Goal: Navigation & Orientation: Understand site structure

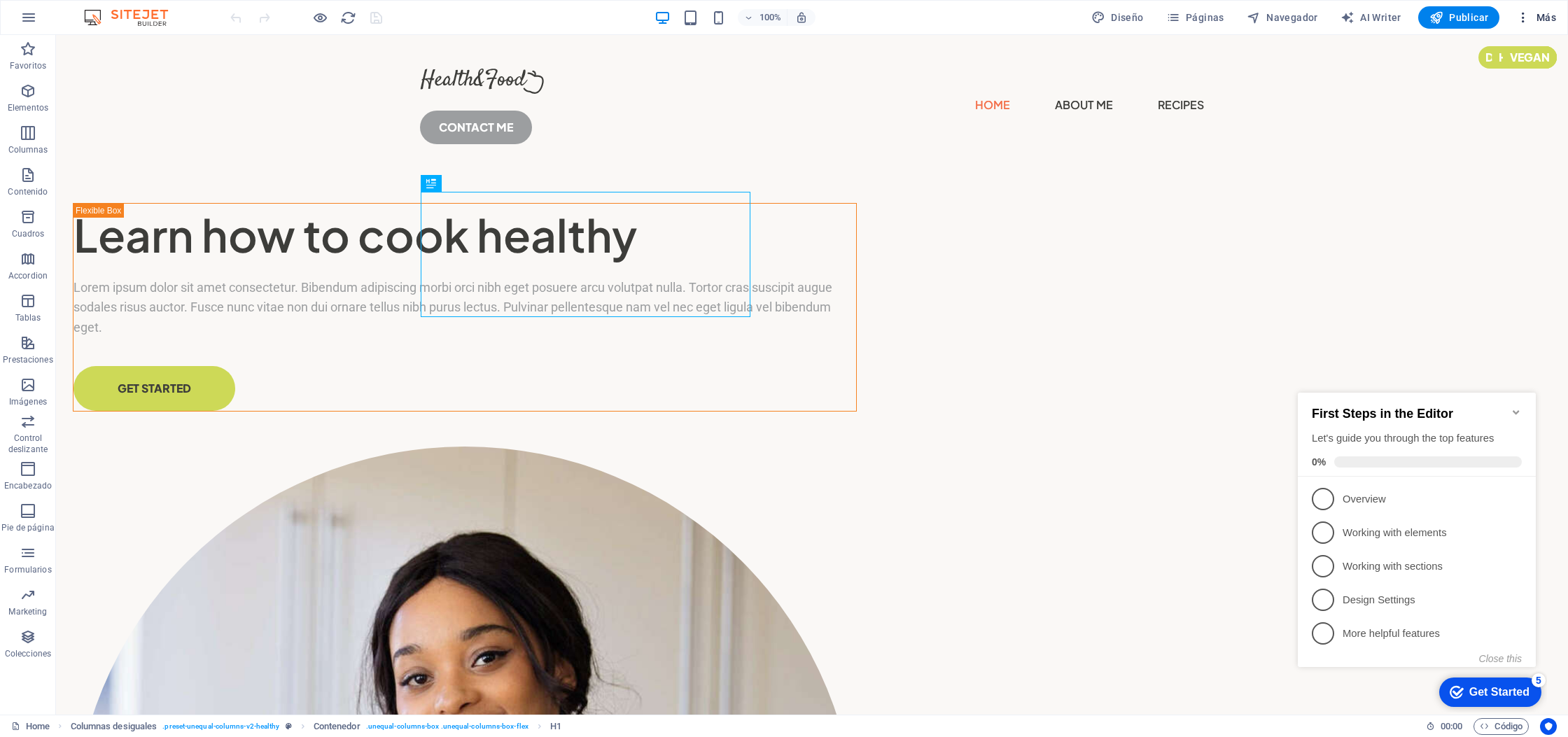
click at [1539, 18] on span "Más" at bounding box center [1536, 18] width 40 height 14
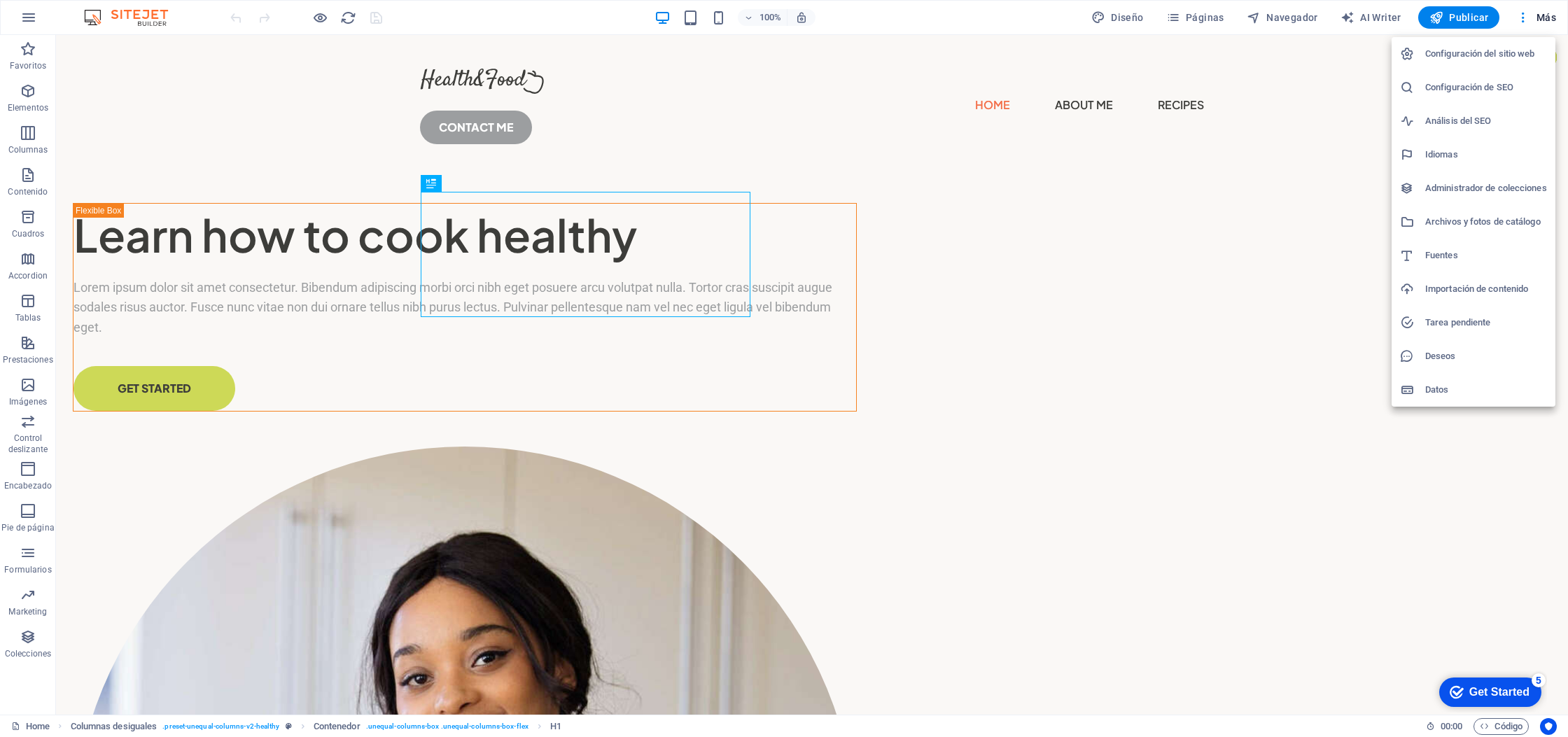
click at [1389, 18] on div at bounding box center [784, 368] width 1568 height 737
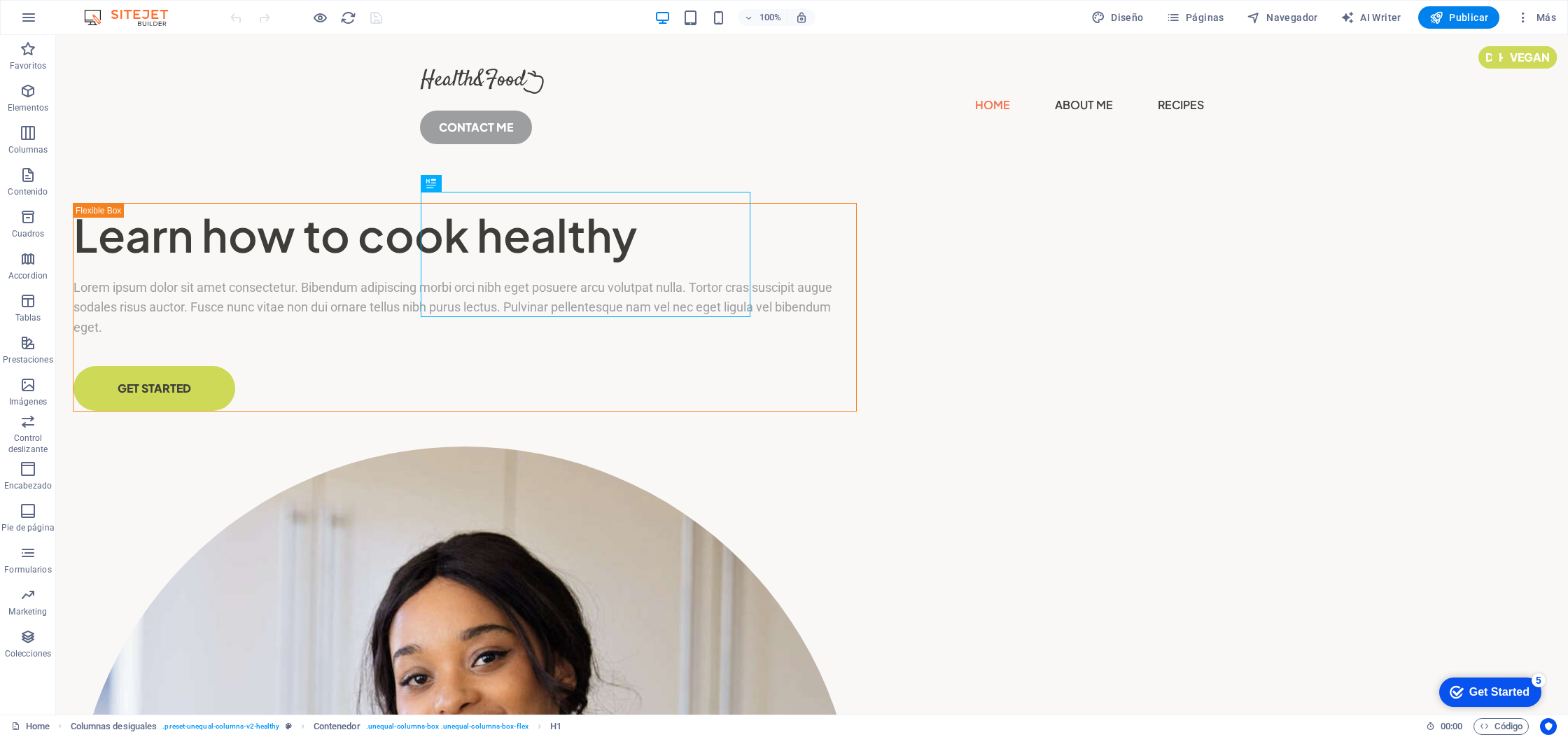
click at [1383, 18] on span "AI Writer" at bounding box center [1371, 18] width 60 height 14
select select "English"
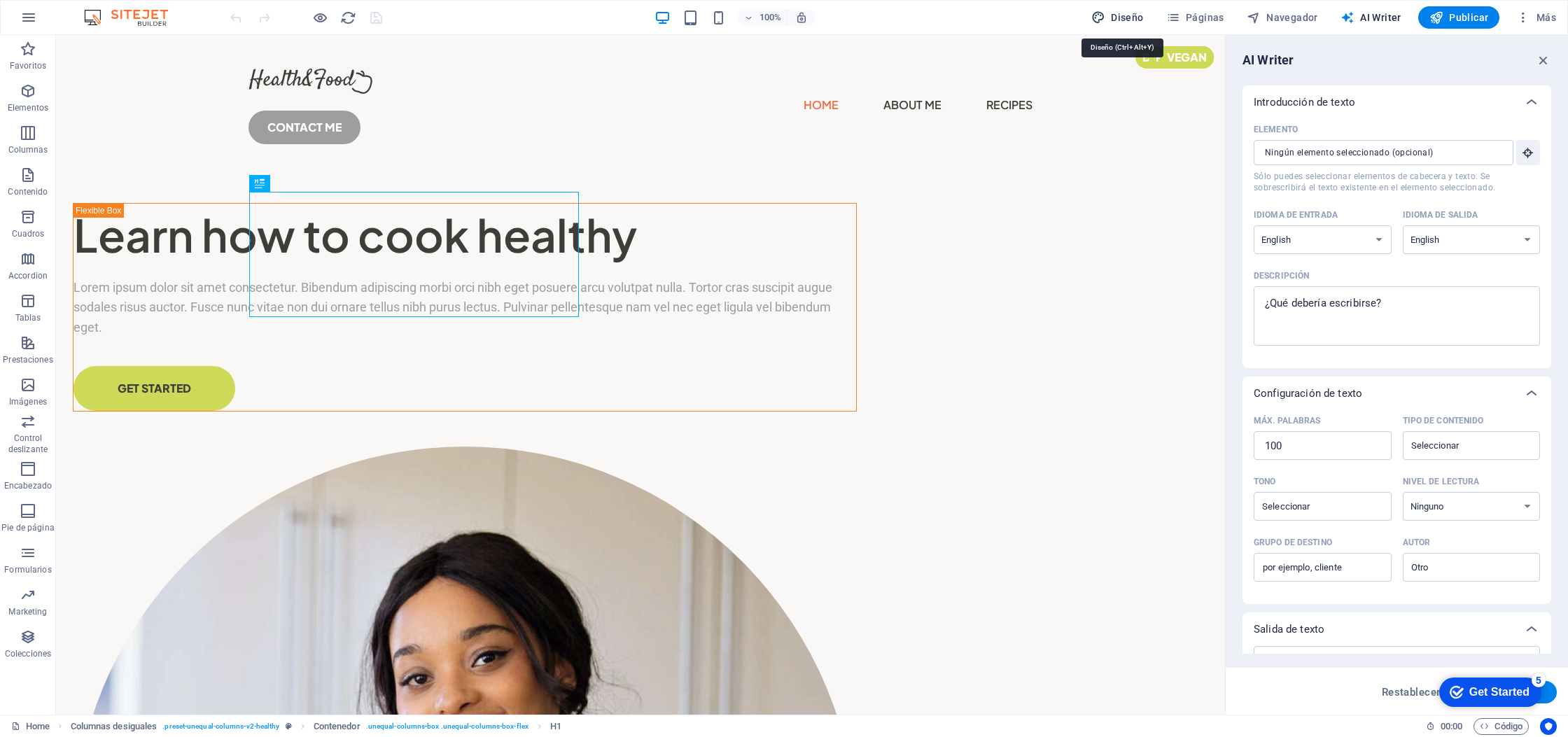
click at [1123, 19] on span "Diseño" at bounding box center [1117, 18] width 53 height 14
select select "px"
select select "400"
select select "px"
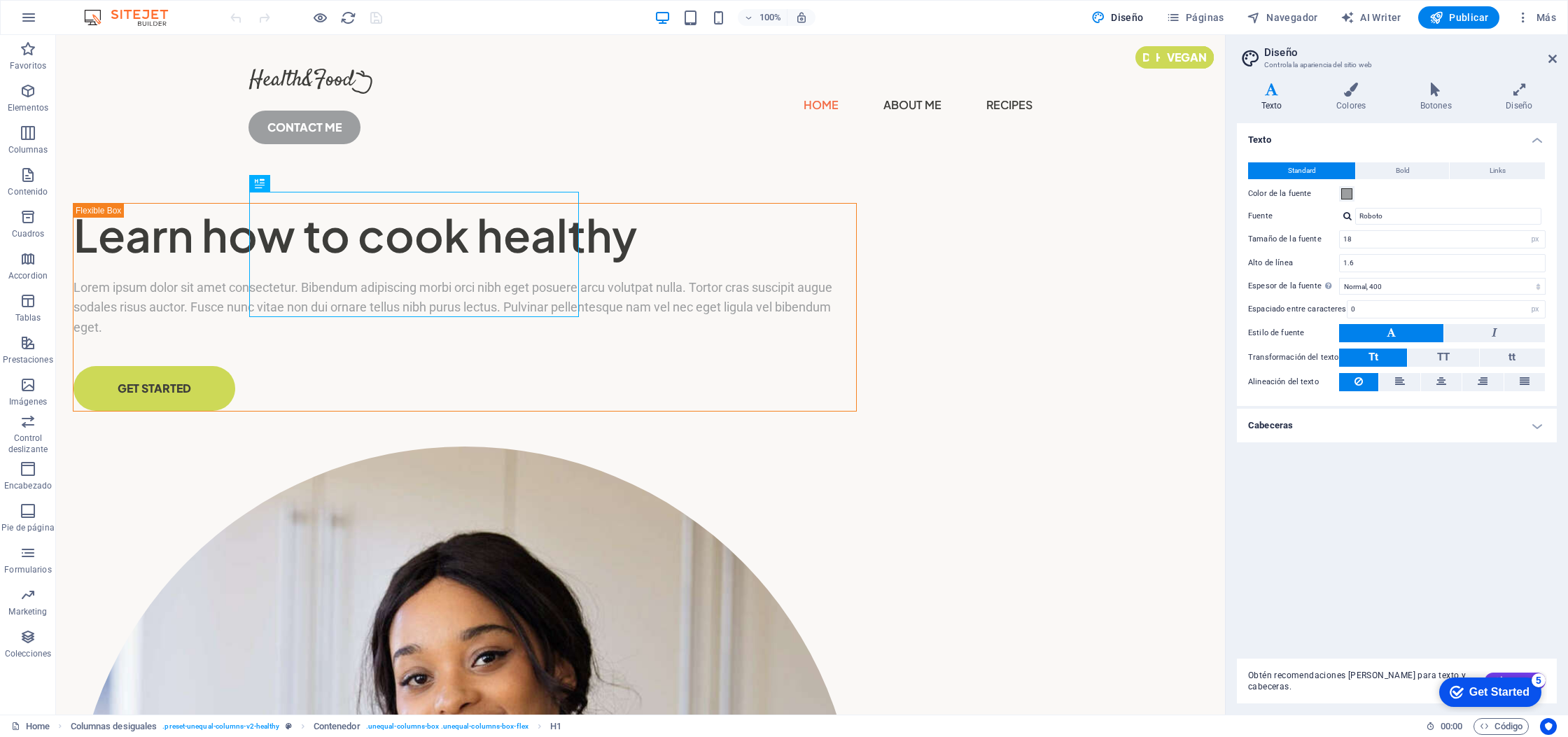
click at [142, 23] on img at bounding box center [133, 17] width 105 height 17
click at [144, 17] on img at bounding box center [133, 17] width 105 height 17
click at [30, 16] on icon "button" at bounding box center [28, 17] width 17 height 17
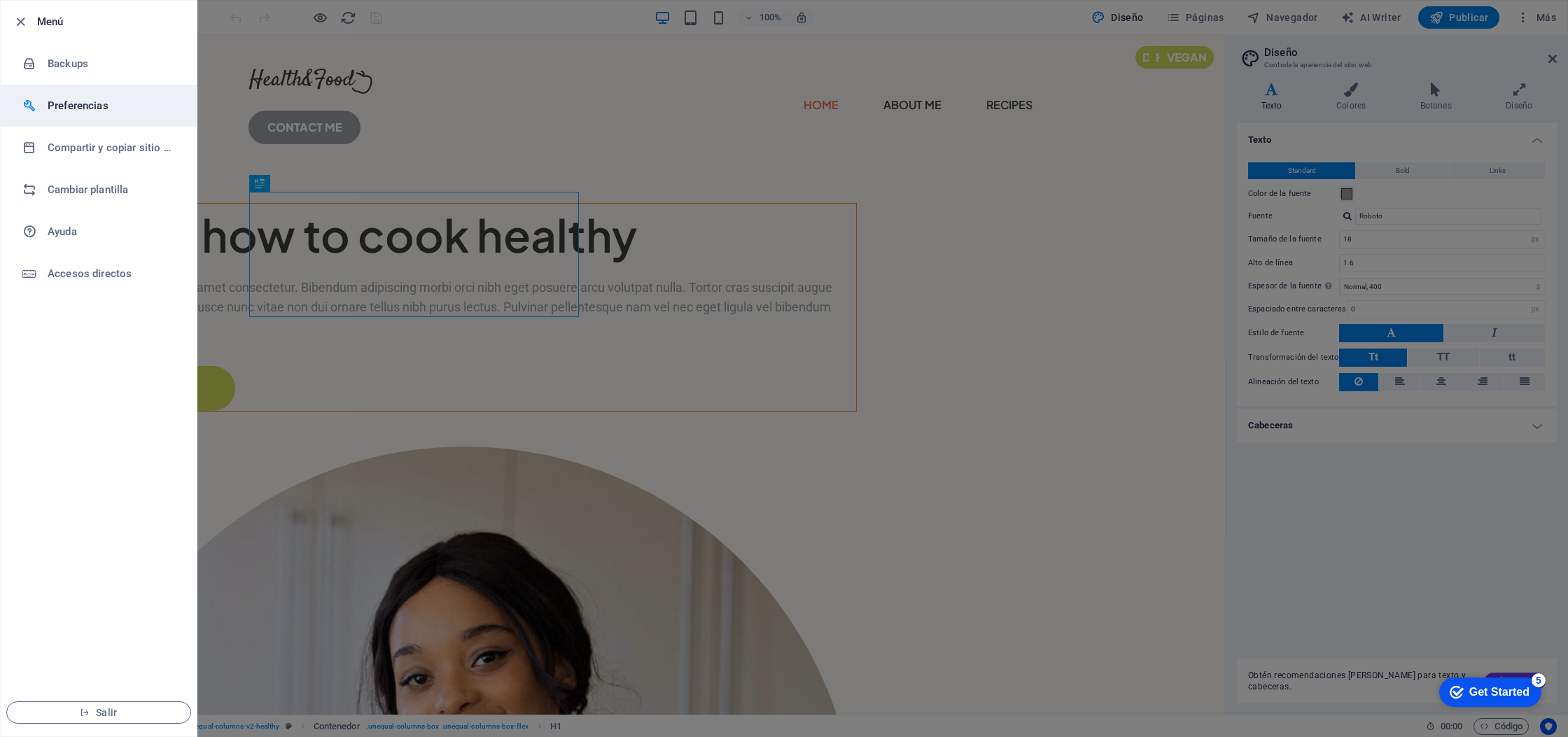
click at [93, 105] on h6 "Preferencias" at bounding box center [112, 105] width 130 height 17
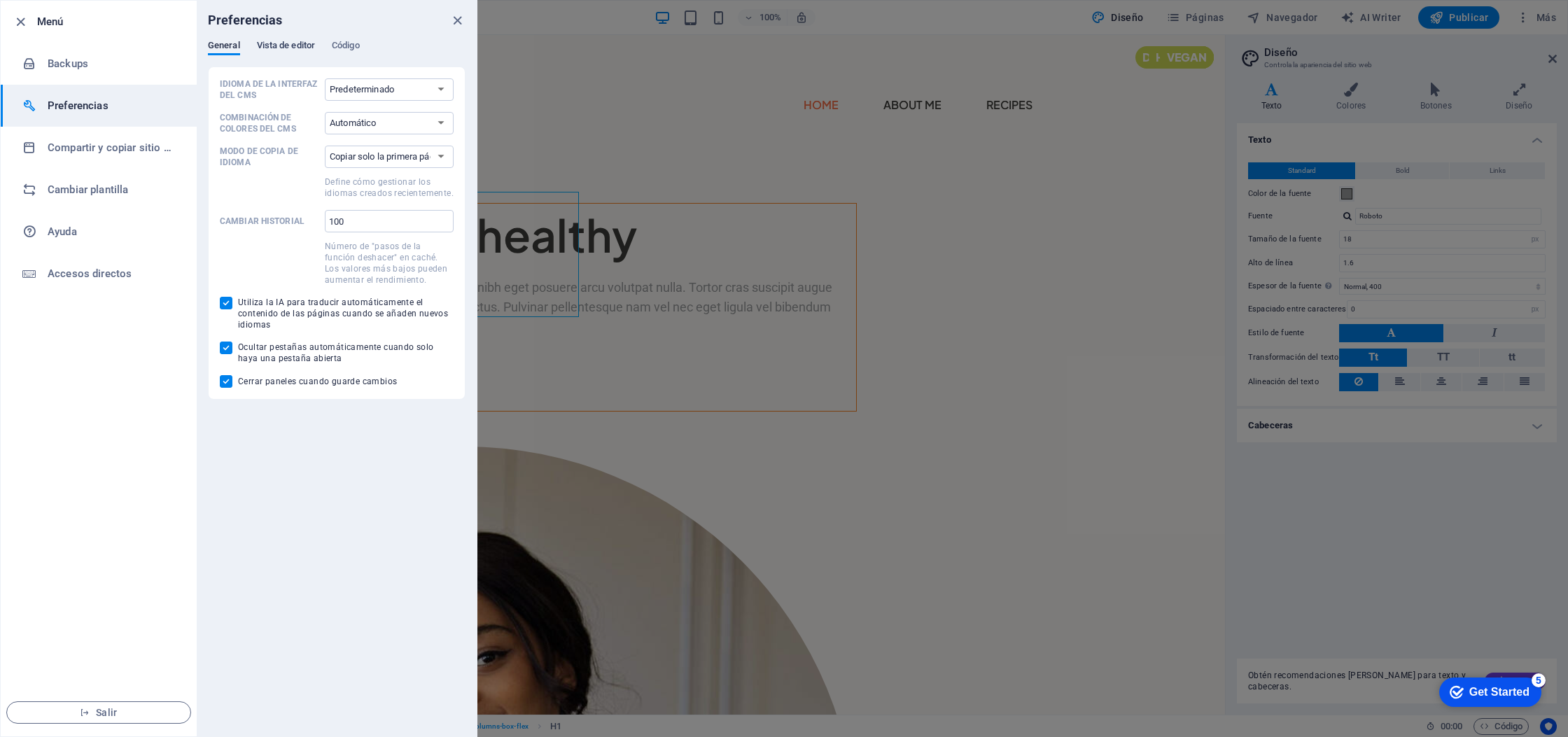
click at [273, 46] on span "Vista de editor" at bounding box center [286, 46] width 58 height 19
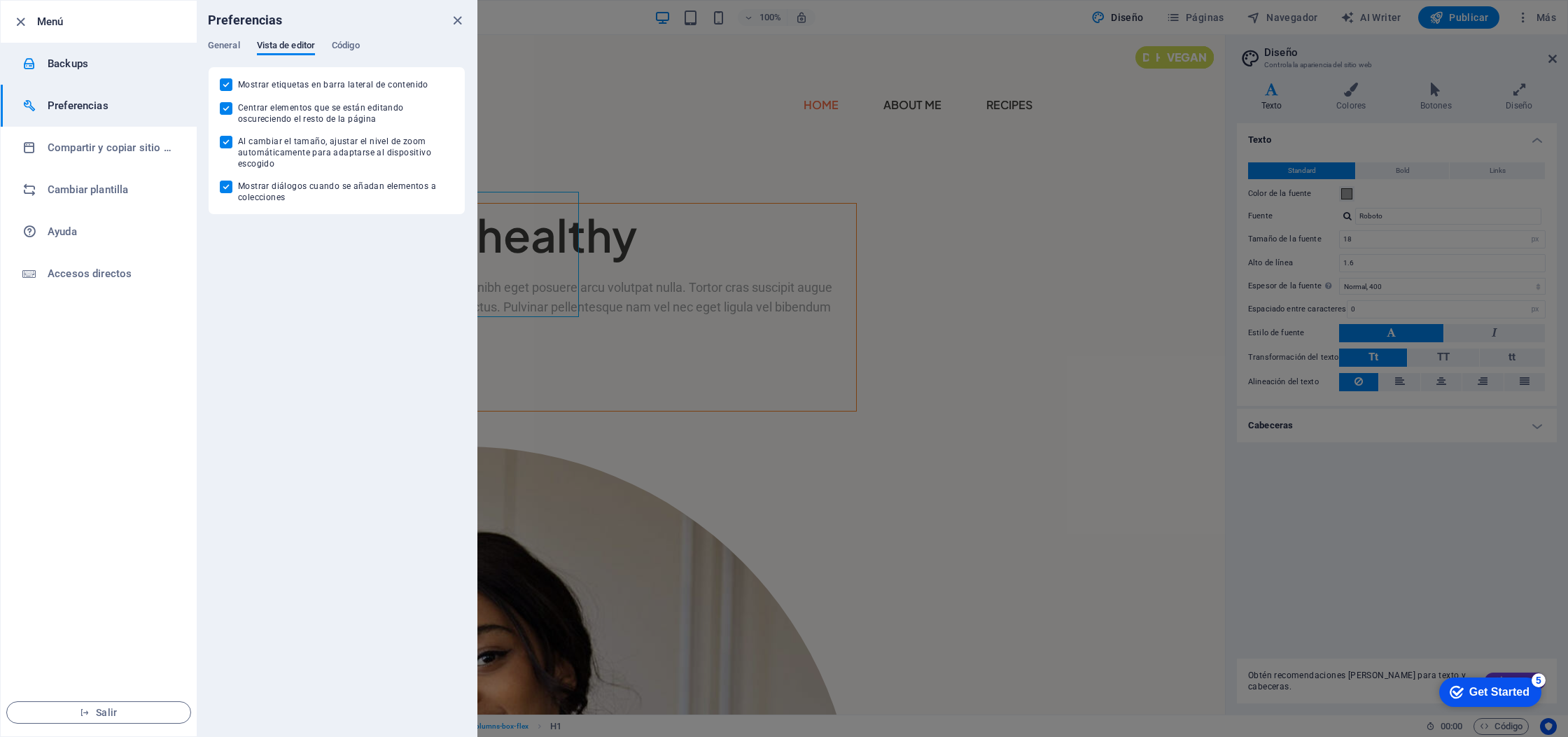
click at [71, 67] on h6 "Backups" at bounding box center [112, 63] width 130 height 17
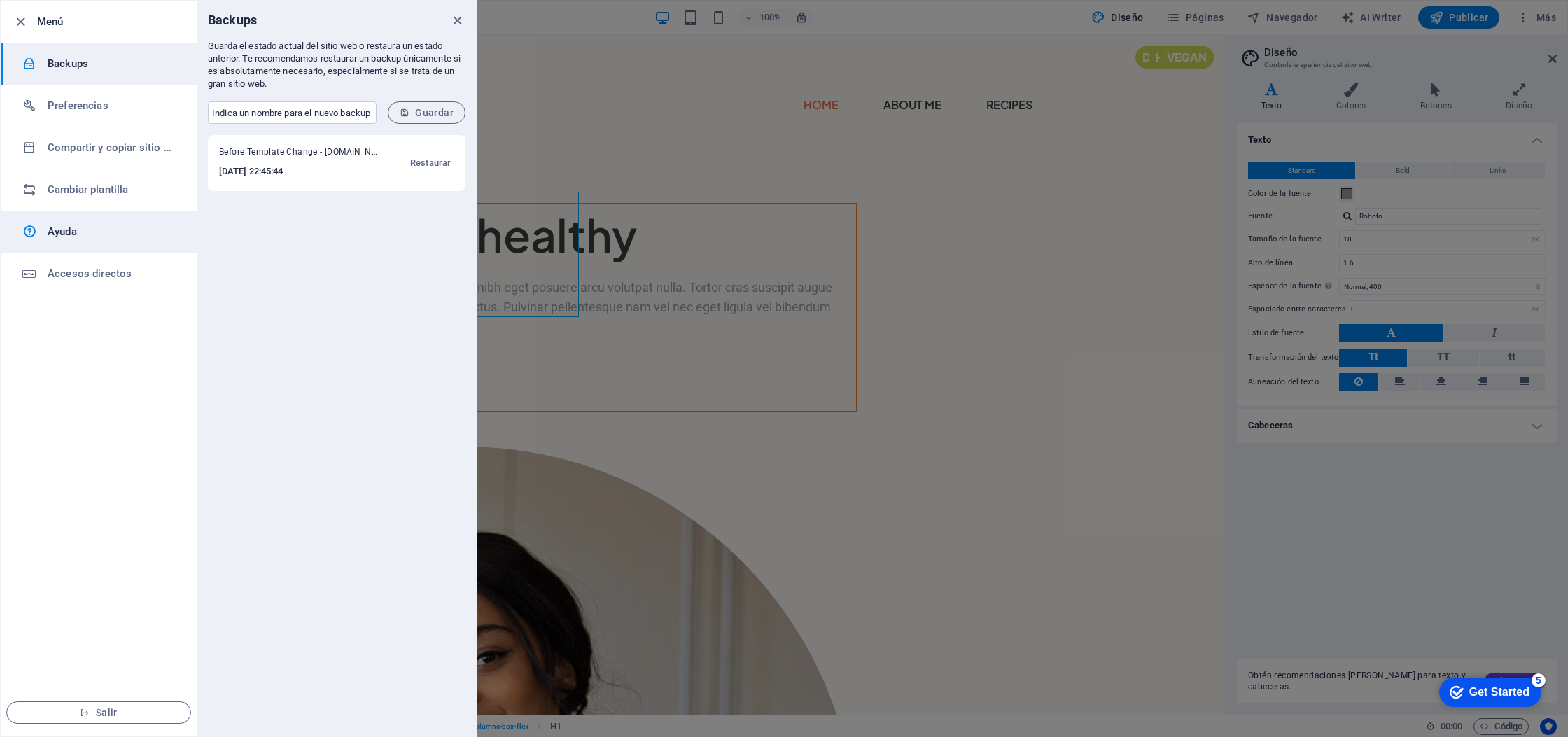
click at [100, 225] on h6 "Ayuda" at bounding box center [112, 231] width 130 height 17
click at [461, 15] on icon "close" at bounding box center [458, 20] width 16 height 16
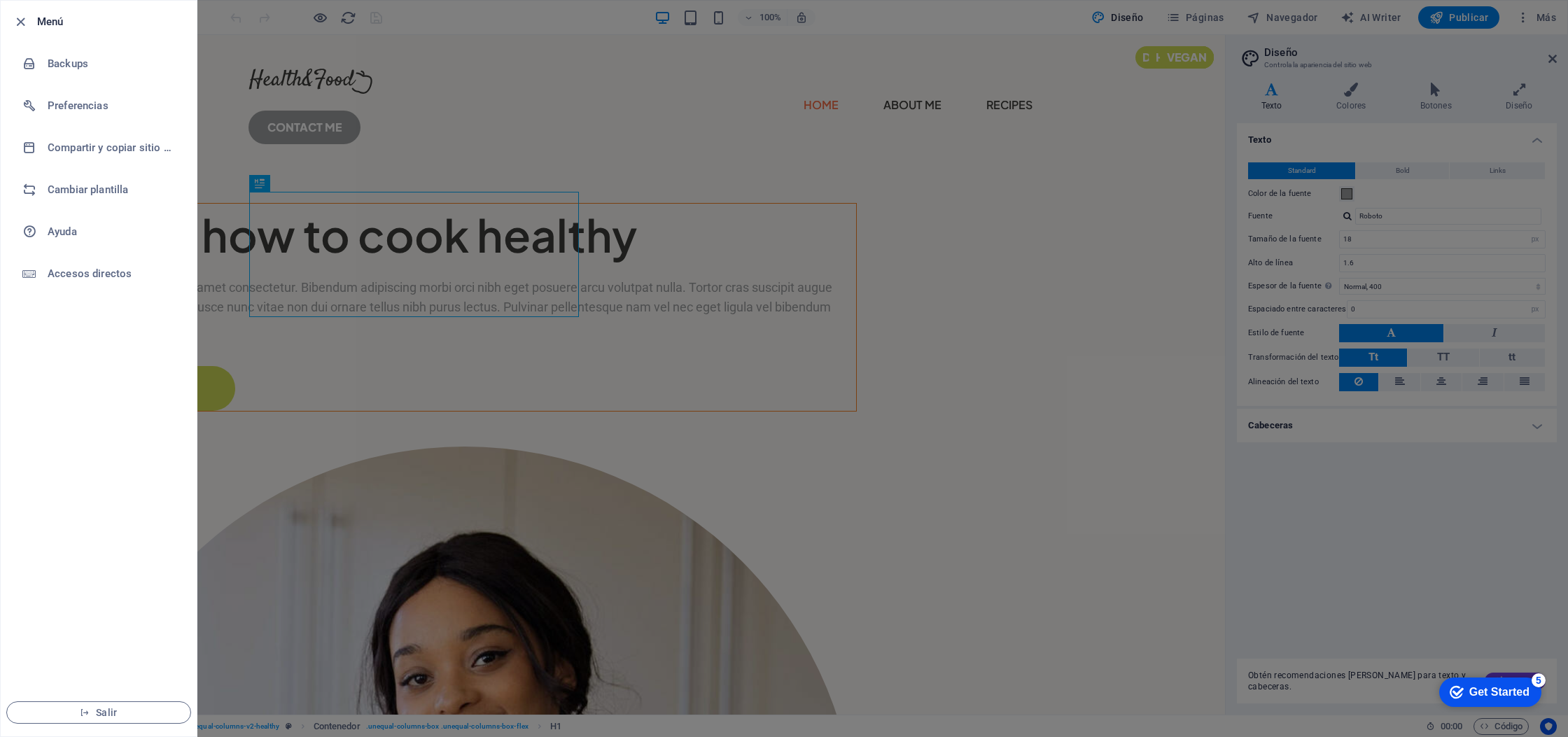
click at [234, 117] on div at bounding box center [784, 368] width 1568 height 737
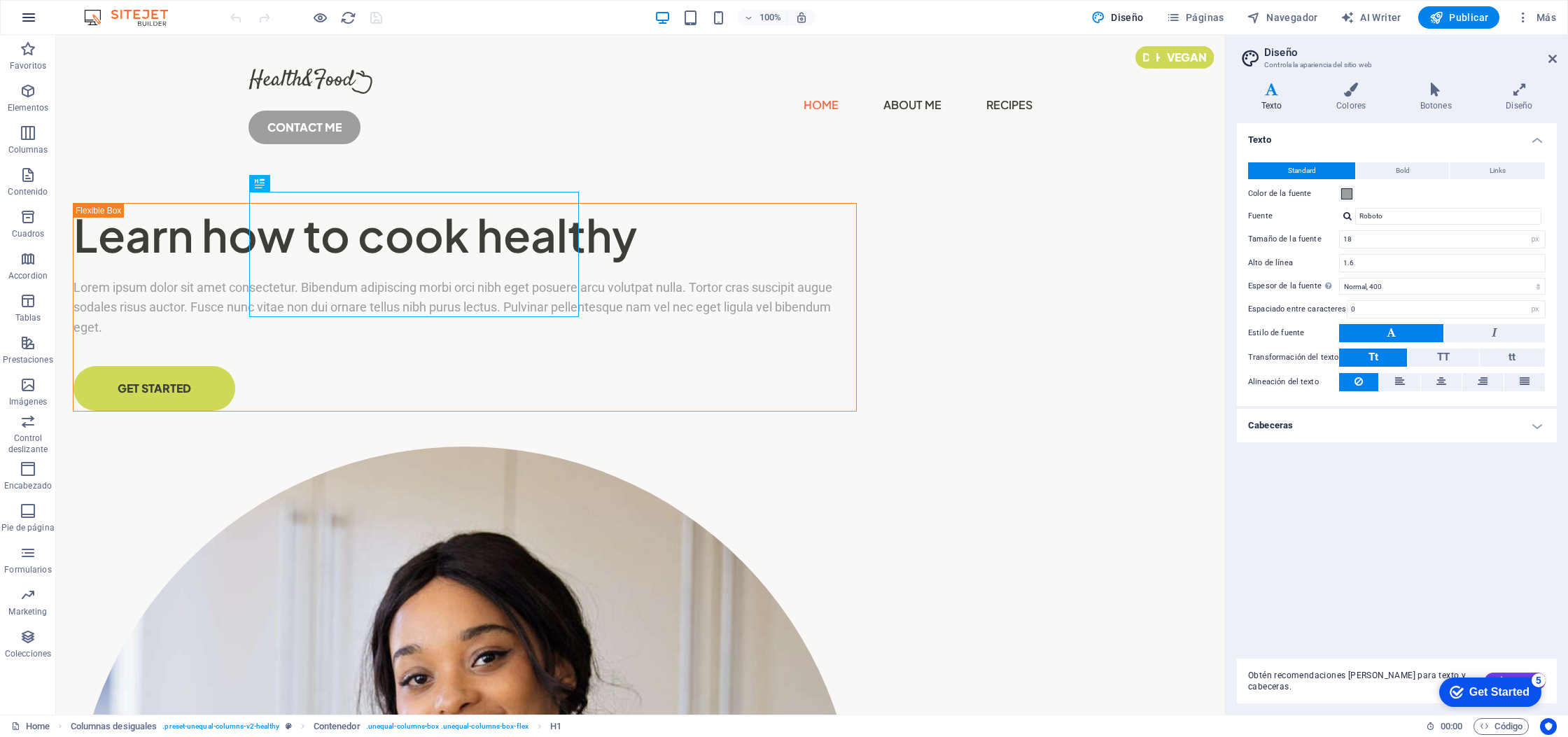
click at [32, 16] on icon "button" at bounding box center [28, 17] width 17 height 17
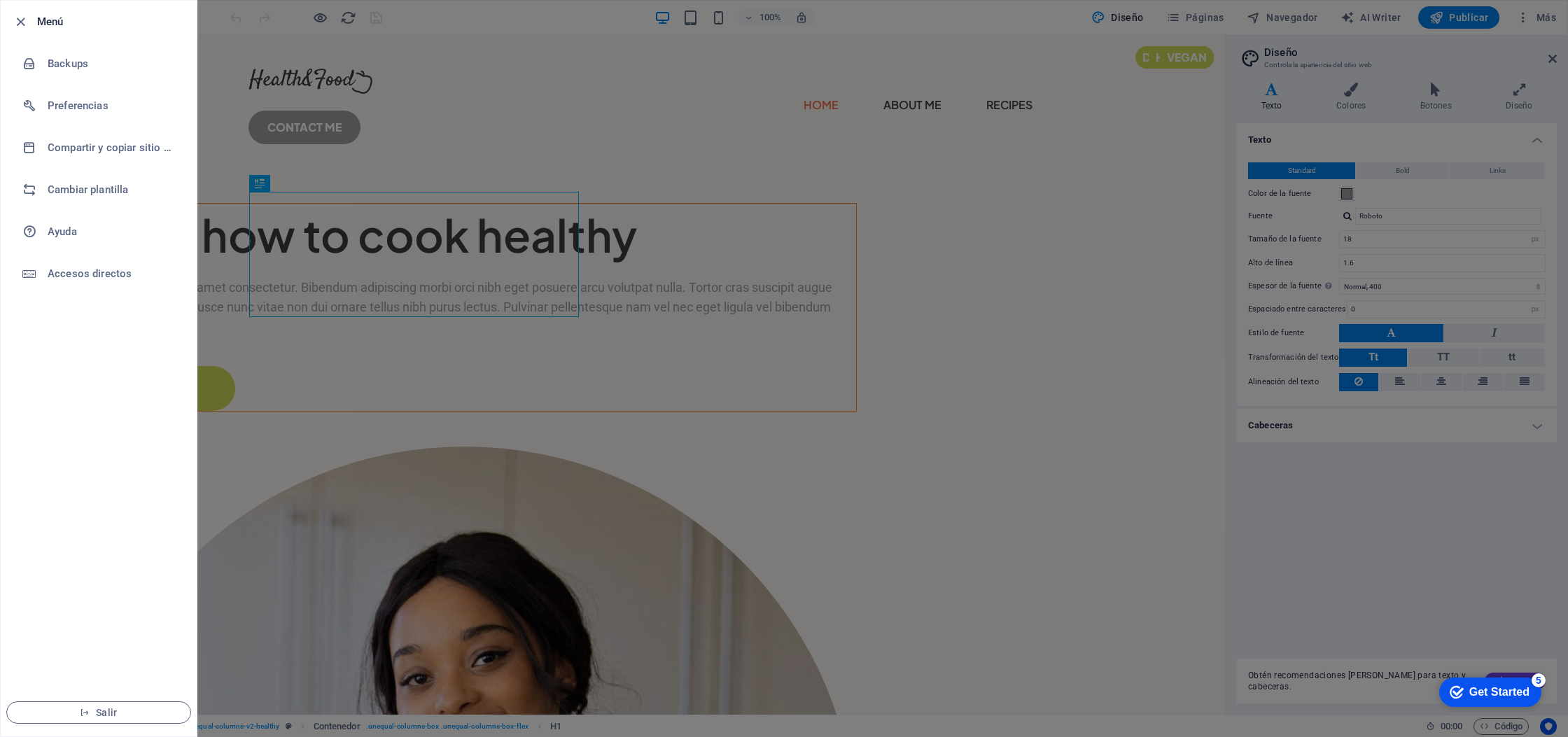
click at [280, 560] on div at bounding box center [784, 368] width 1568 height 737
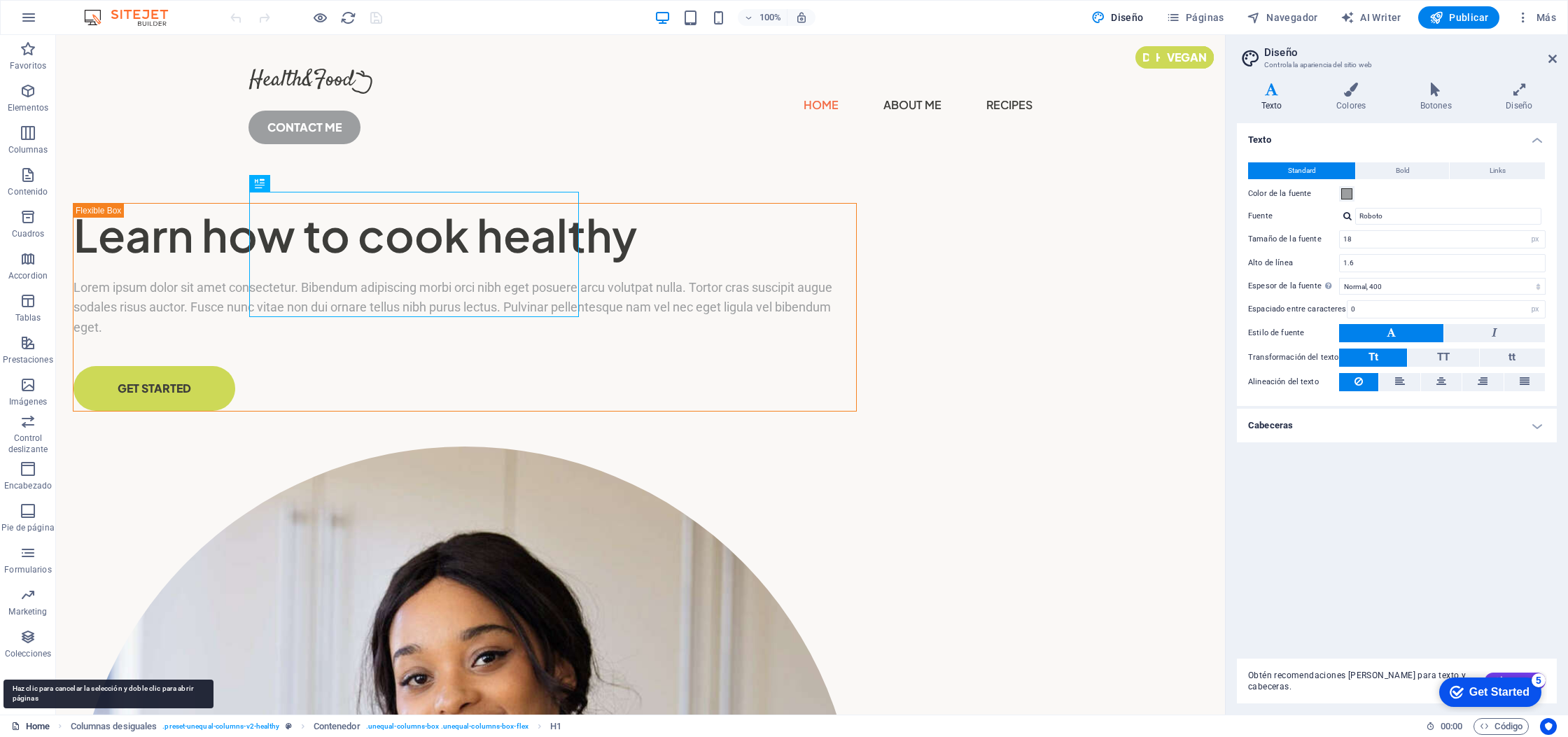
click at [39, 725] on link "Home" at bounding box center [31, 726] width 39 height 17
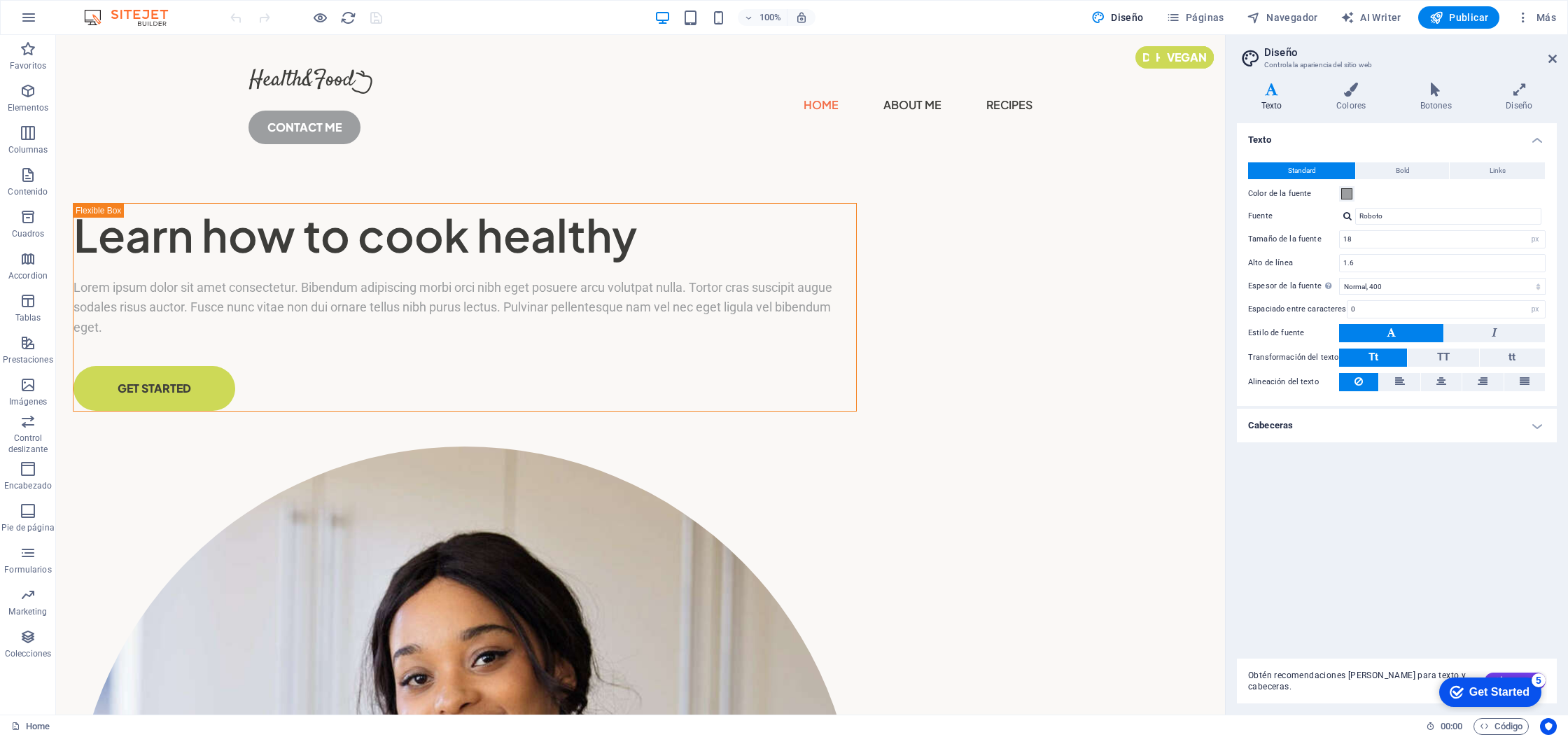
click at [1497, 686] on div "Get Started" at bounding box center [1499, 692] width 60 height 12
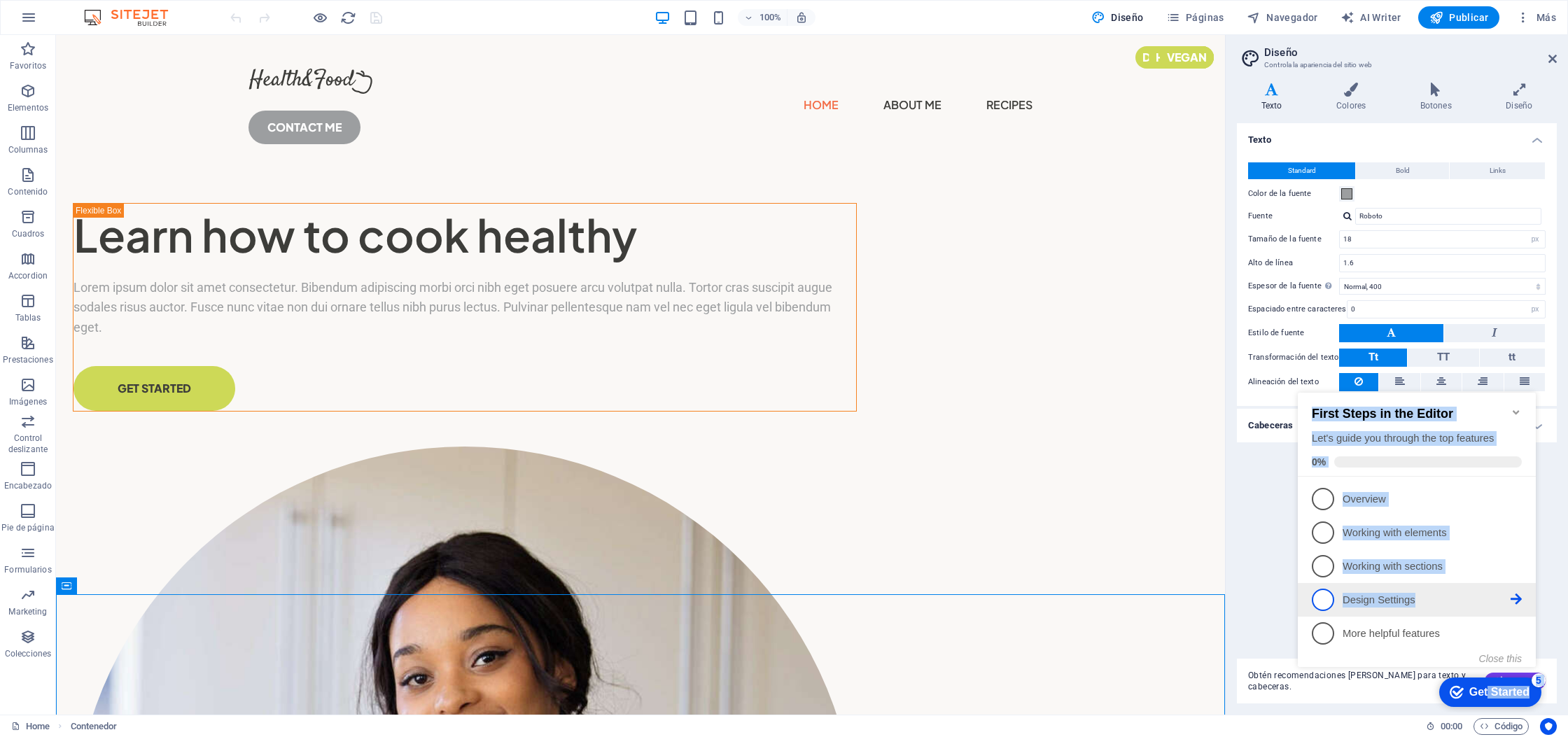
drag, startPoint x: 1483, startPoint y: 684, endPoint x: 1438, endPoint y: 593, distance: 101.5
click div "checkmark Get Started 5 First Steps in the Editor Let's guide you through the t…"
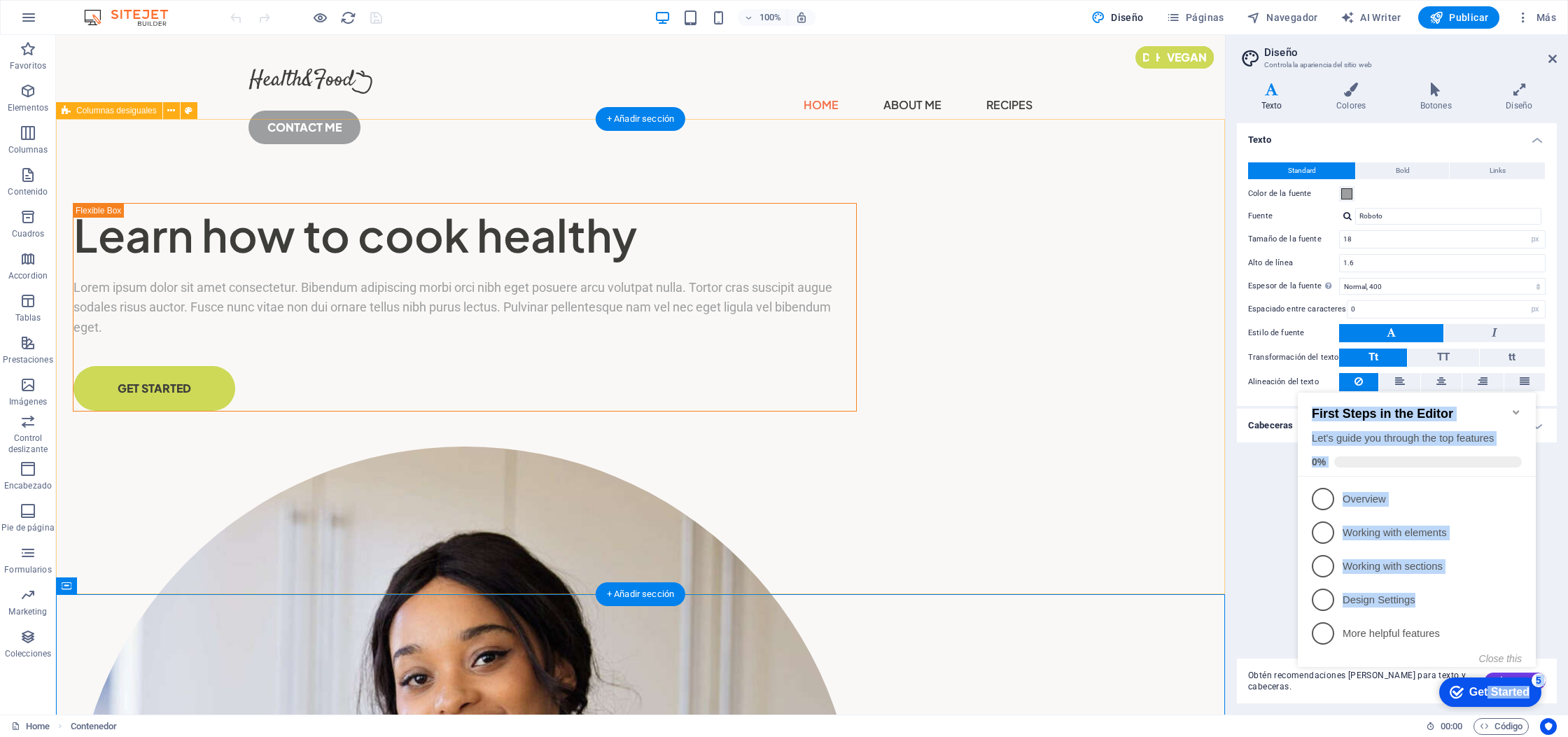
click at [1160, 489] on div "Learn how to cook healthy Lorem ipsum dolor sit amet consectetur. Bibendum adip…" at bounding box center [641, 726] width 1169 height 1120
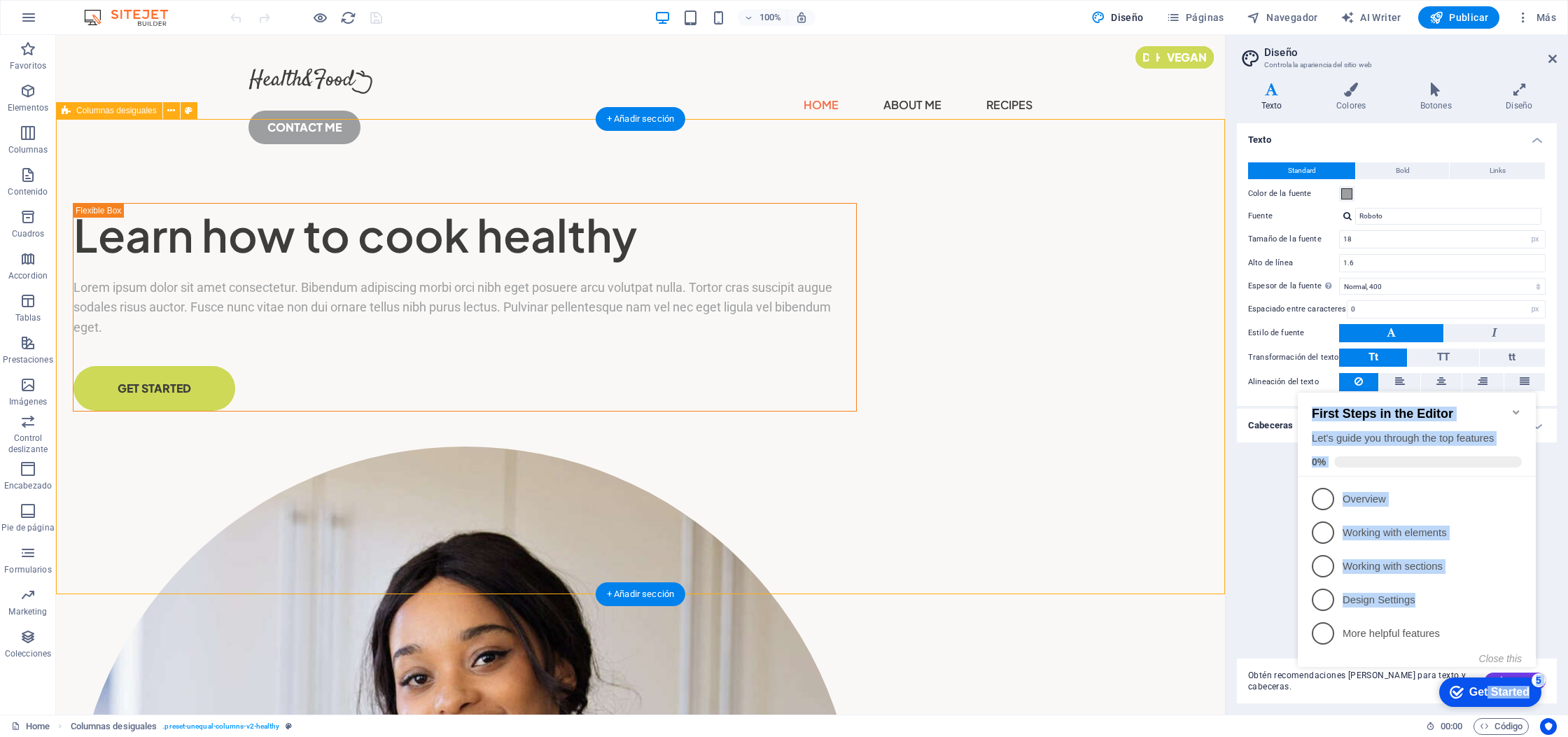
click at [1160, 489] on div "Learn how to cook healthy Lorem ipsum dolor sit amet consectetur. Bibendum adip…" at bounding box center [641, 726] width 1169 height 1120
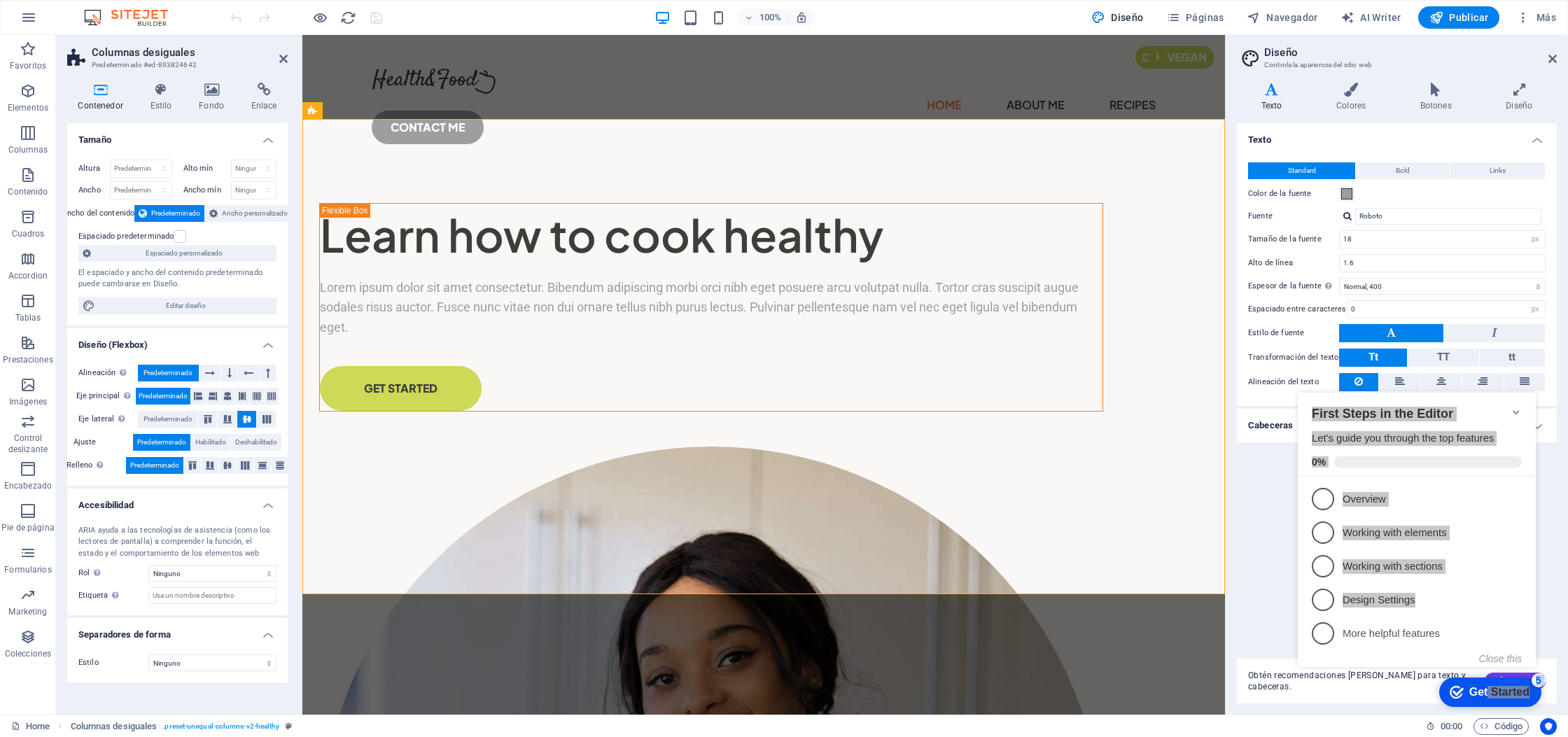
click at [1251, 495] on div "Texto Standard Bold Links Color de la fuente Fuente Roboto Tamaño de la fuente …" at bounding box center [1396, 386] width 320 height 524
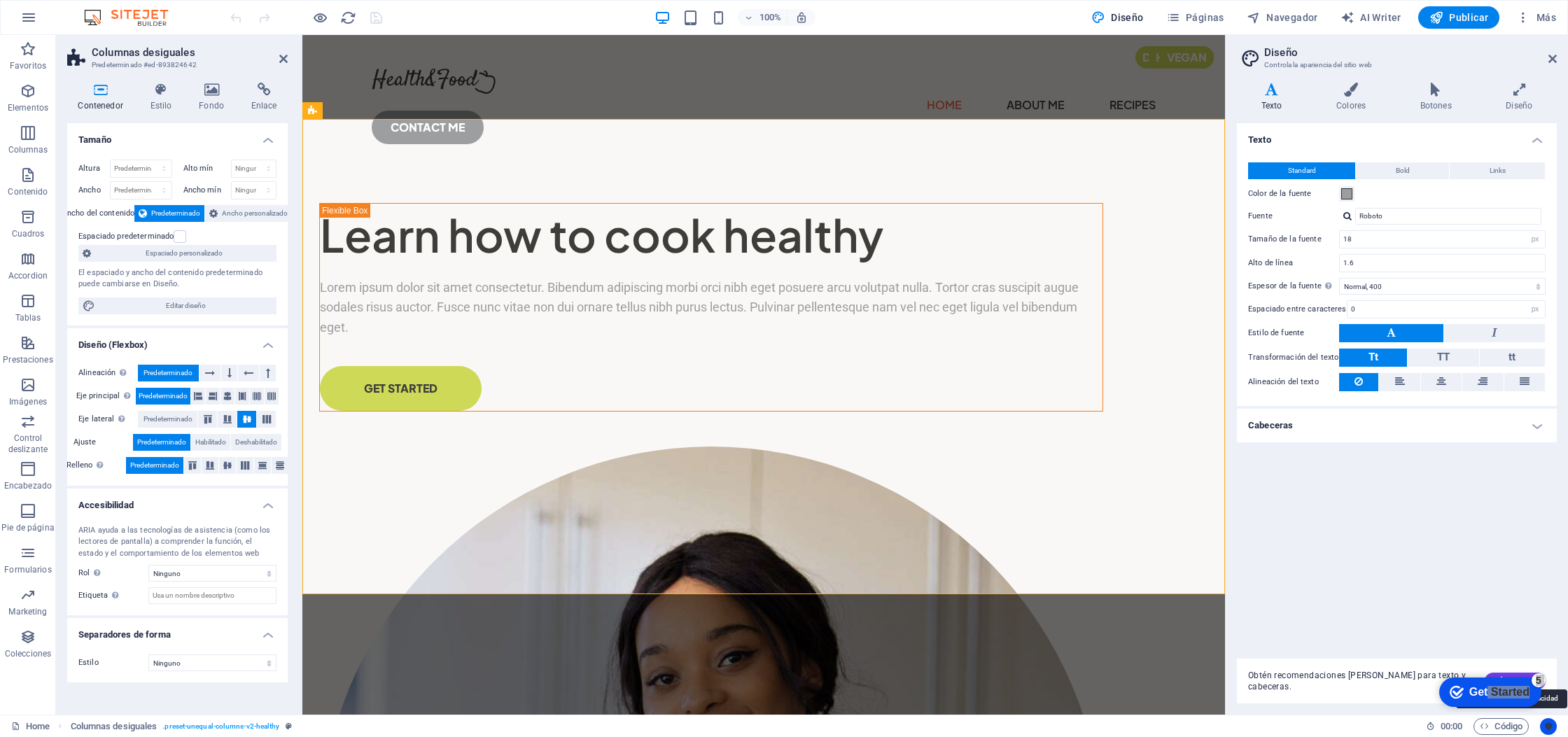
click at [1550, 725] on icon "Usercentrics" at bounding box center [1548, 726] width 10 height 10
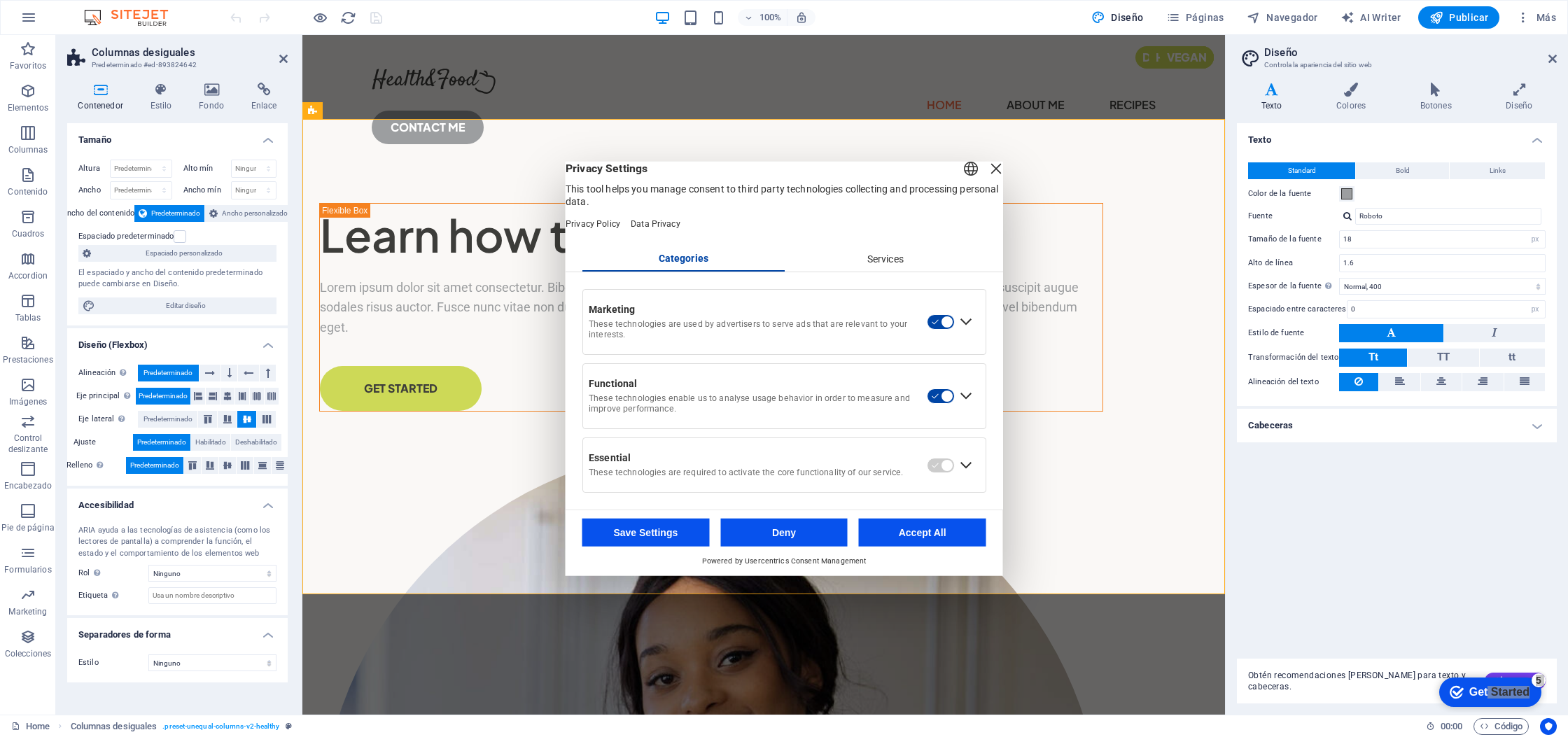
click at [986, 173] on div "Close Layer" at bounding box center [996, 168] width 19 height 19
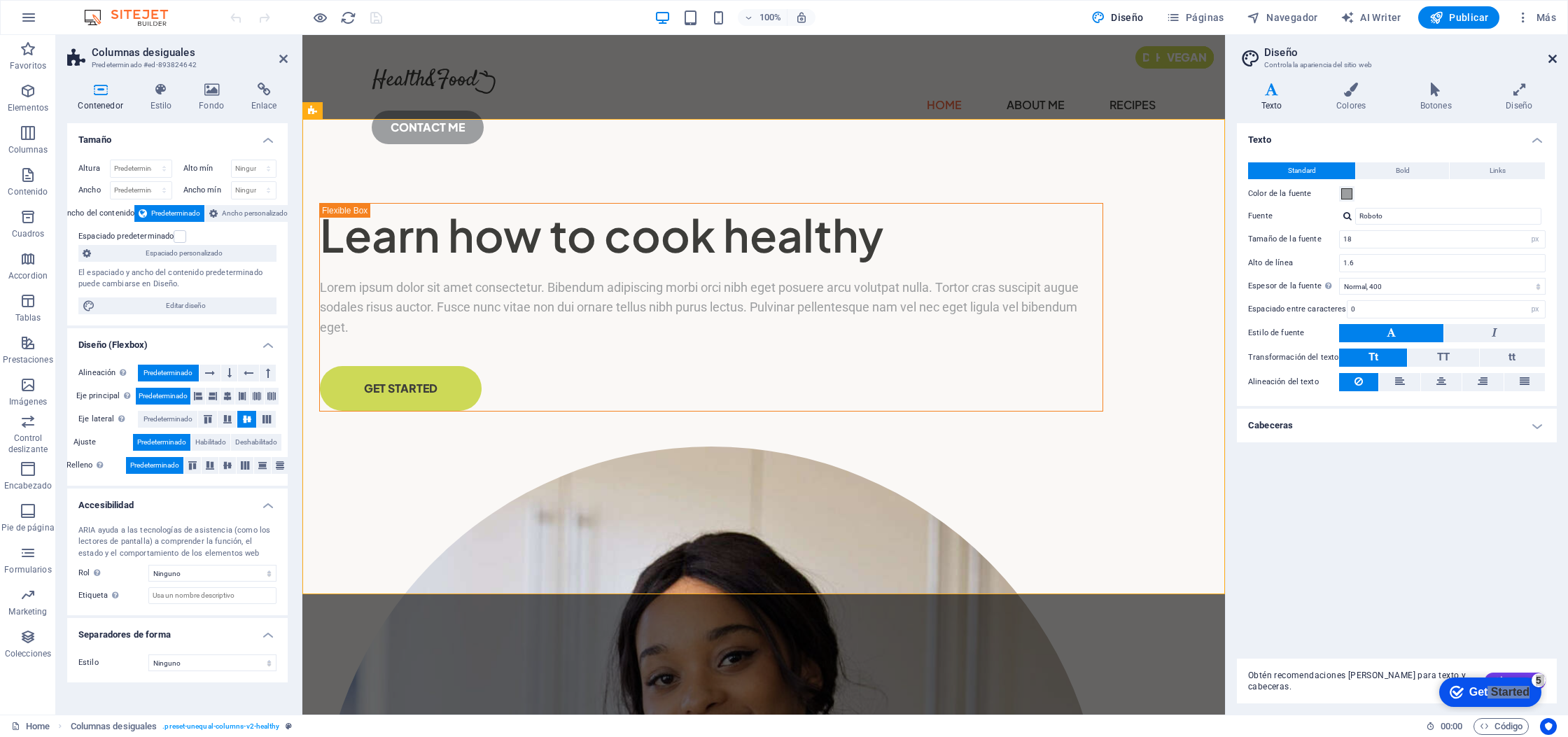
click at [1553, 56] on icon at bounding box center [1553, 59] width 9 height 11
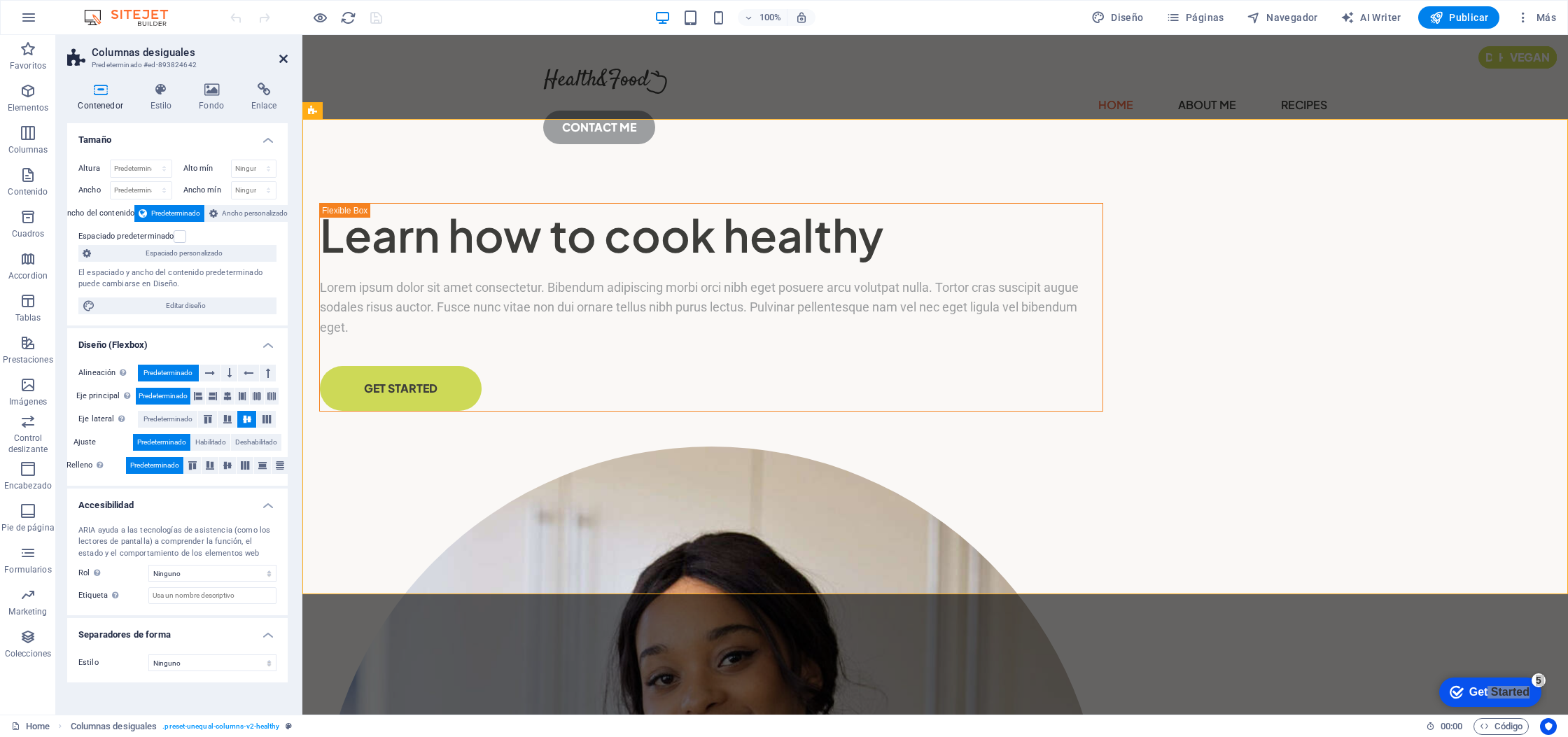
click at [286, 59] on icon at bounding box center [284, 59] width 9 height 11
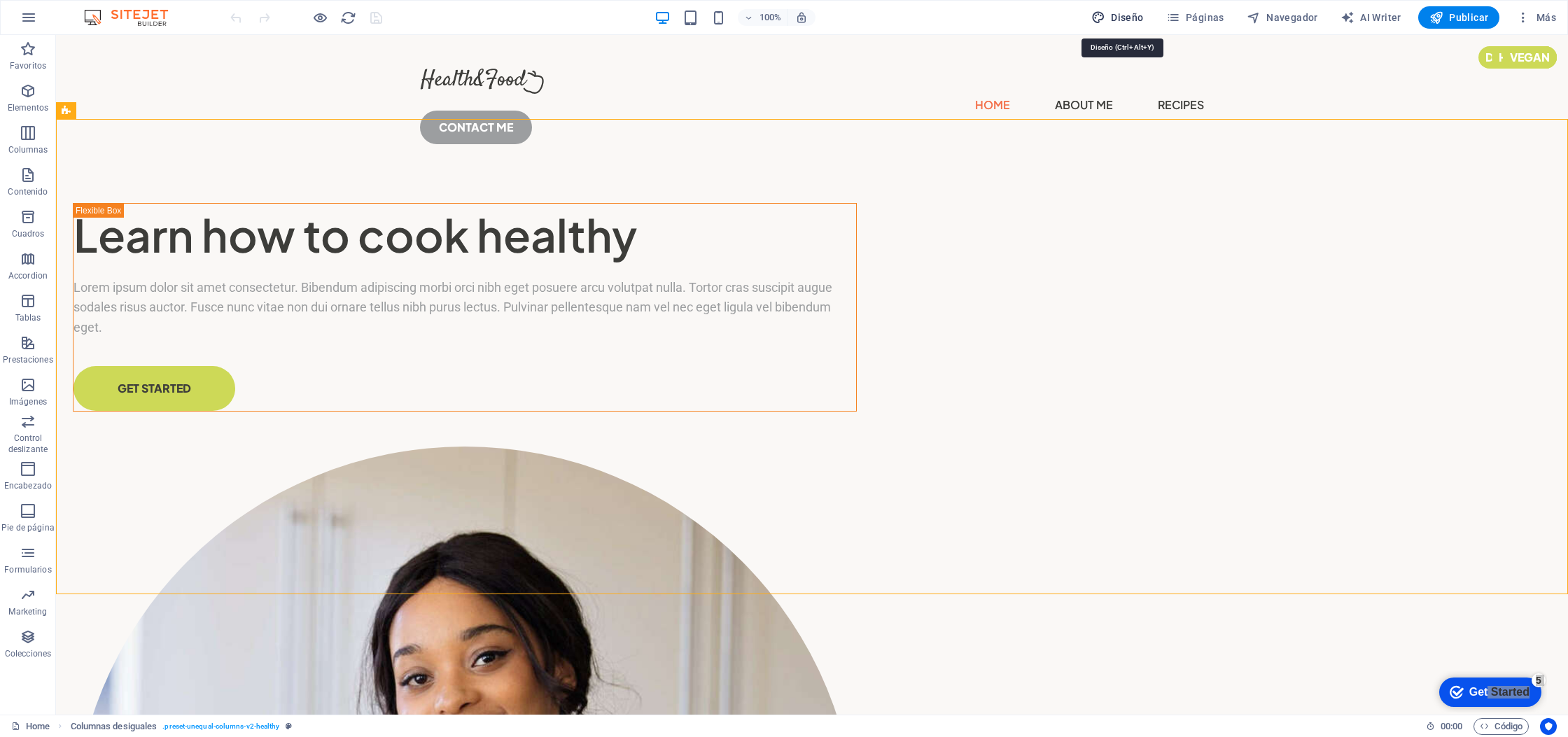
click at [1132, 19] on span "Diseño" at bounding box center [1117, 18] width 53 height 14
select select "px"
select select "400"
select select "px"
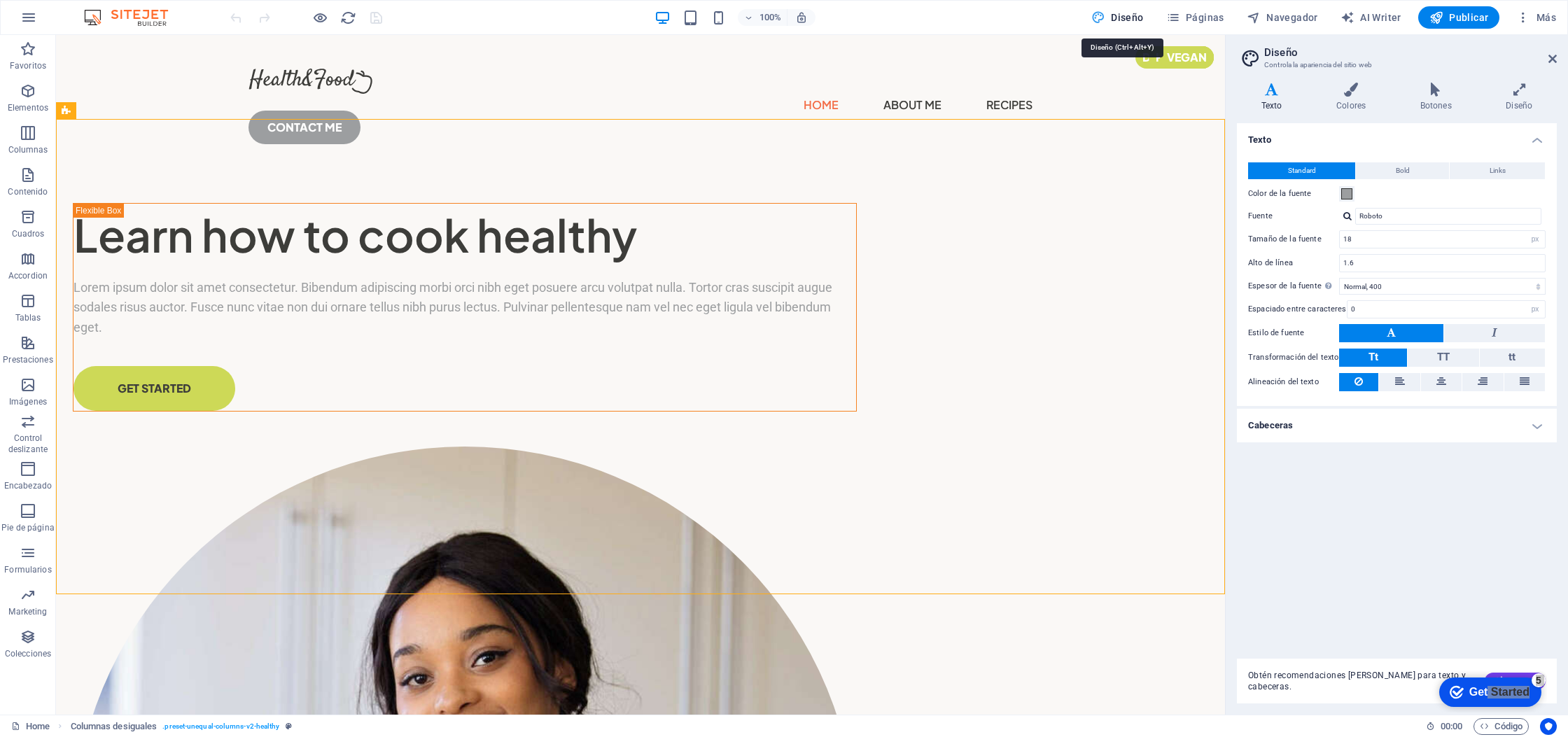
click at [1132, 19] on span "Diseño" at bounding box center [1117, 18] width 53 height 14
click at [1290, 19] on span "Navegador" at bounding box center [1281, 18] width 71 height 14
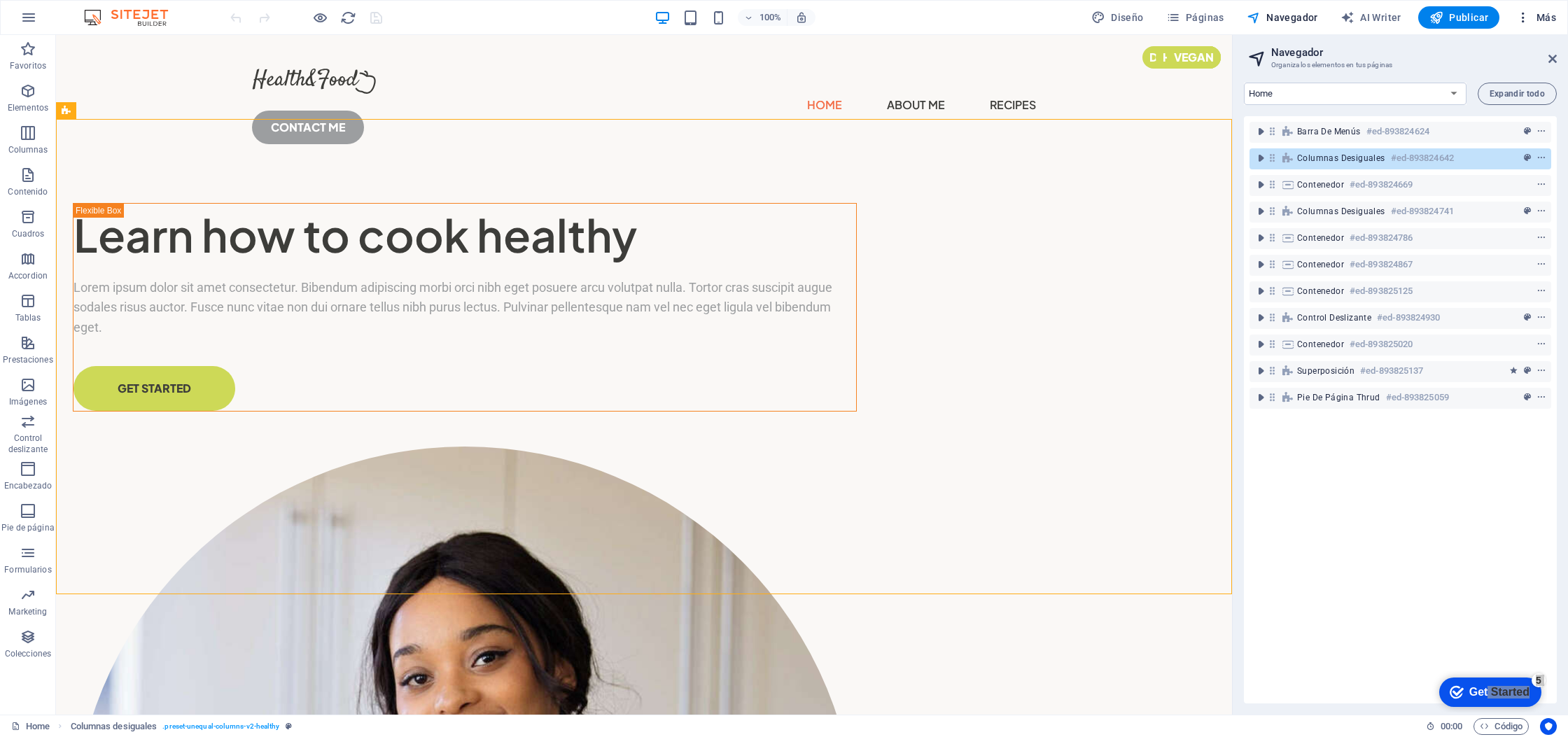
click at [1526, 18] on icon "button" at bounding box center [1523, 18] width 14 height 14
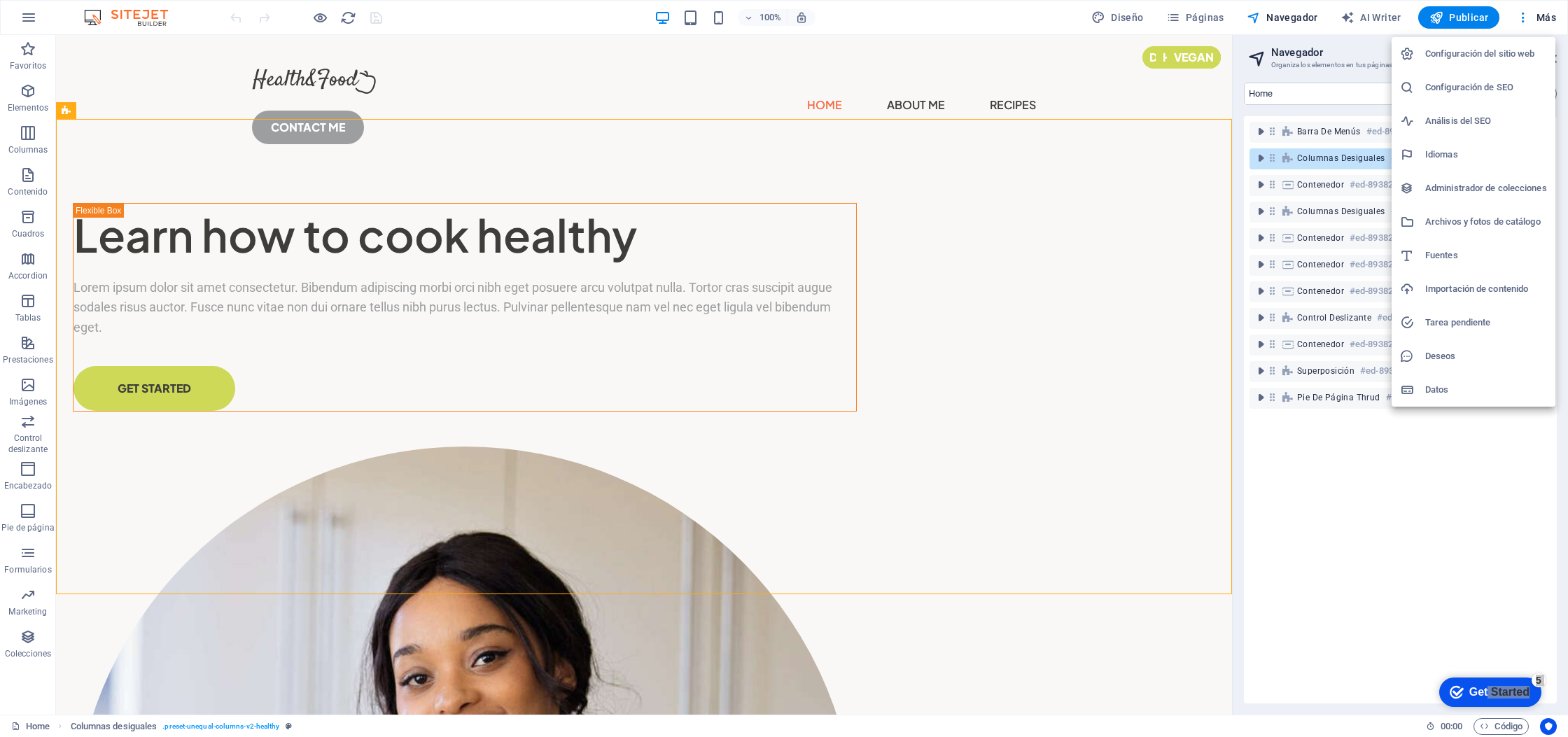
click at [1499, 52] on h6 "Configuración del sitio web" at bounding box center [1486, 53] width 122 height 17
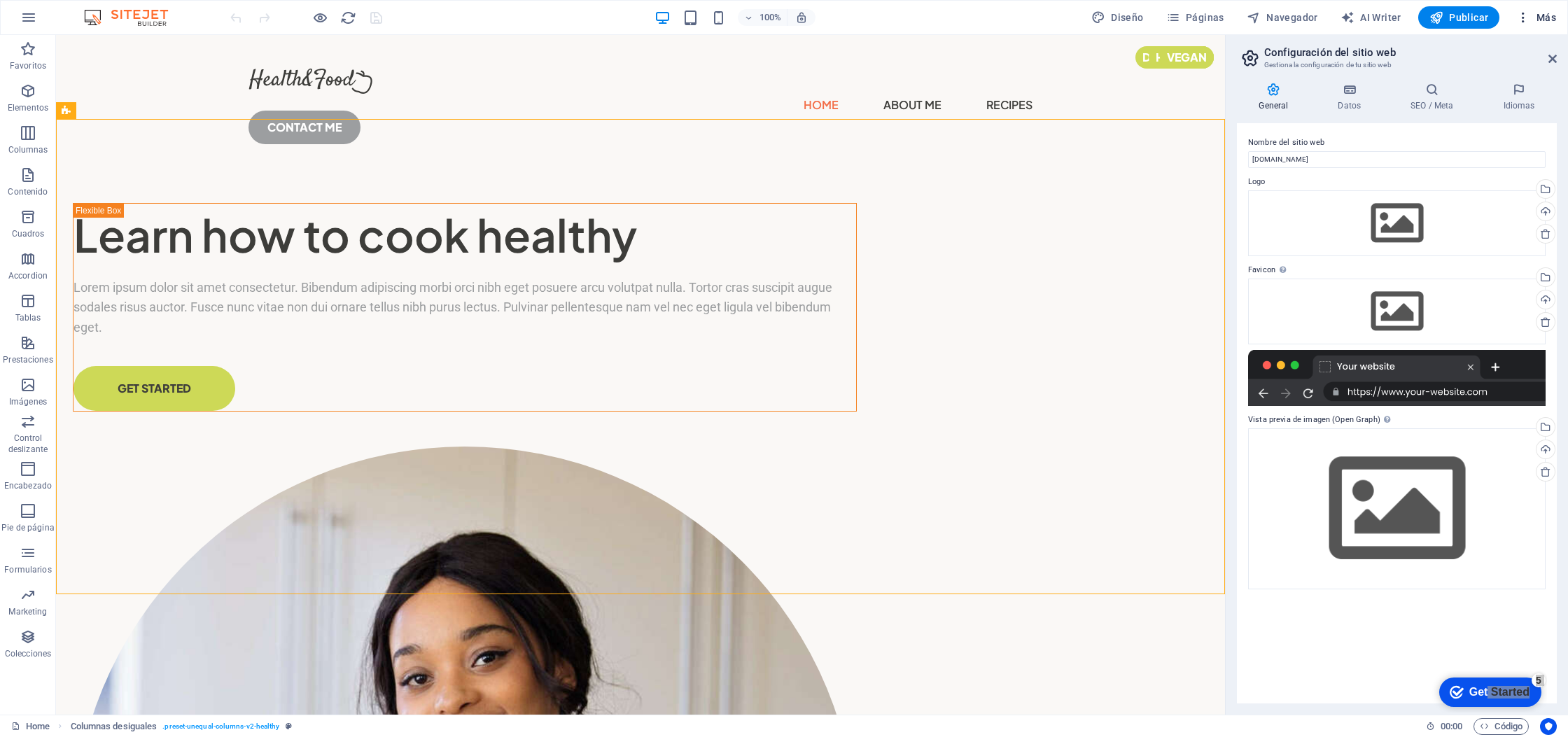
click at [1543, 16] on span "Más" at bounding box center [1536, 18] width 40 height 14
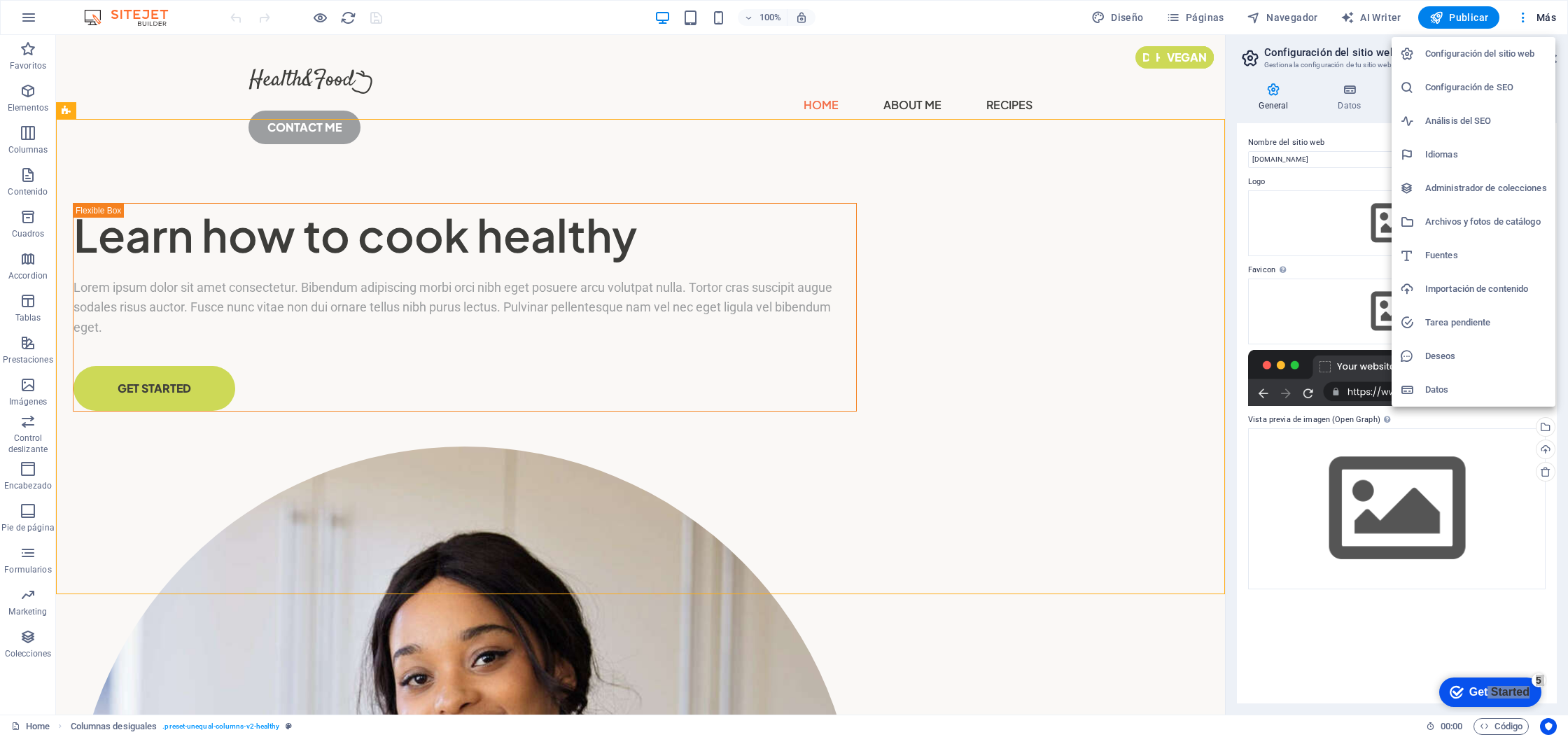
click at [1448, 350] on h6 "Deseos" at bounding box center [1486, 356] width 122 height 17
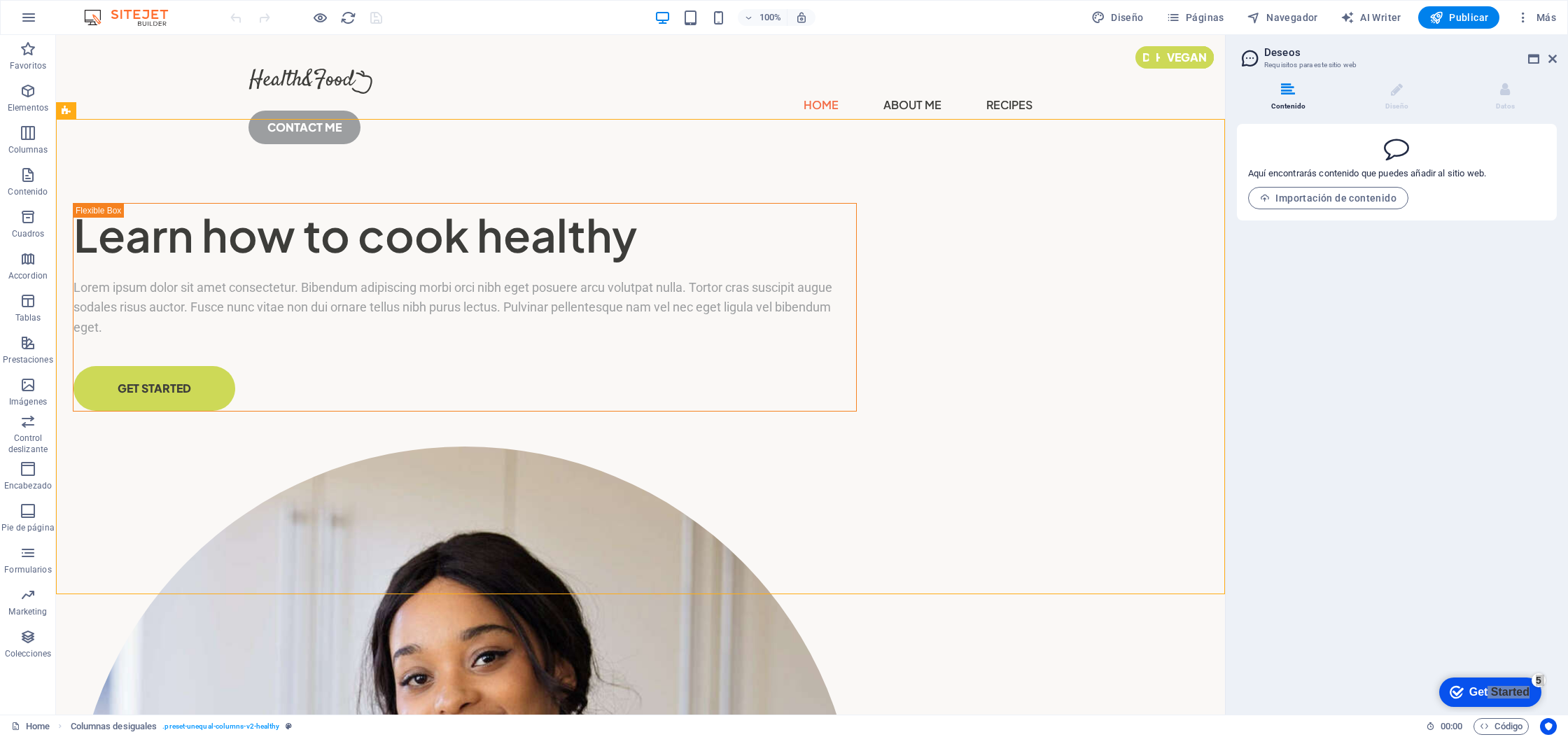
click at [143, 18] on img at bounding box center [133, 17] width 105 height 17
click at [145, 15] on img at bounding box center [133, 17] width 105 height 17
click at [103, 18] on img at bounding box center [133, 17] width 105 height 17
click at [90, 16] on img at bounding box center [133, 17] width 105 height 17
click at [29, 16] on icon "button" at bounding box center [28, 17] width 17 height 17
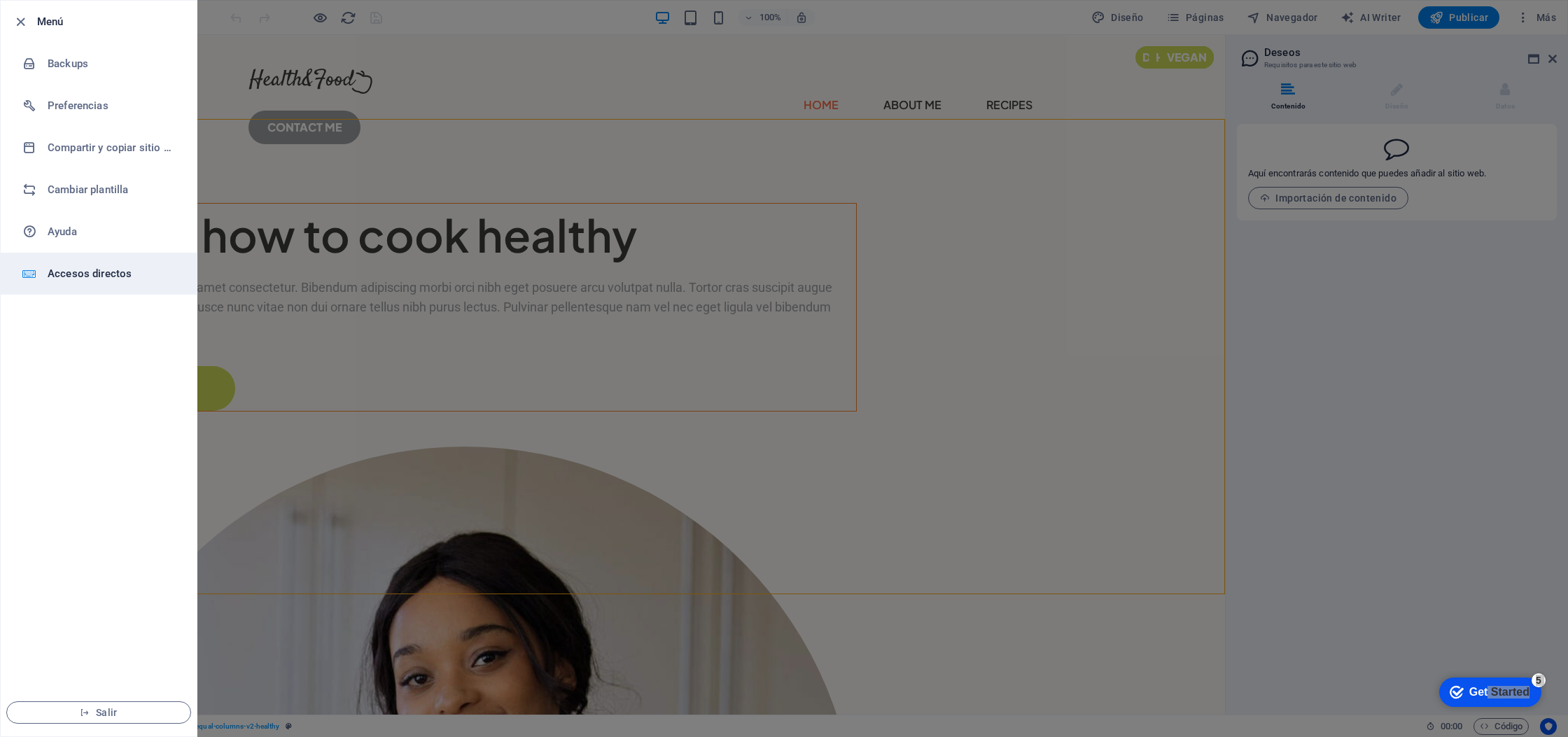
click at [74, 276] on h6 "Accesos directos" at bounding box center [112, 273] width 130 height 17
